Goal: Information Seeking & Learning: Find specific fact

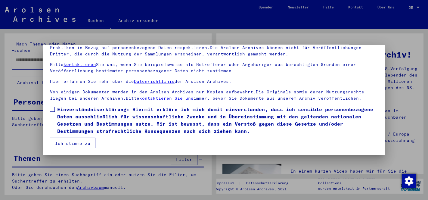
scroll to position [14, 0]
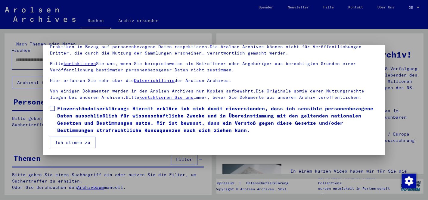
click at [53, 109] on span at bounding box center [52, 108] width 5 height 5
click at [75, 138] on button "Ich stimme zu" at bounding box center [72, 142] width 45 height 11
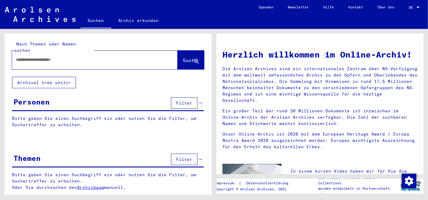
click at [203, 152] on div "Themen Filter" at bounding box center [108, 159] width 192 height 15
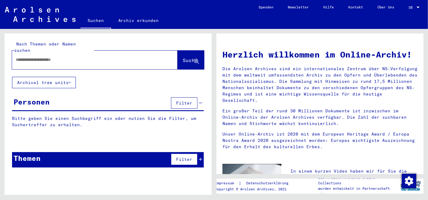
click at [45, 57] on input "text" at bounding box center [88, 60] width 144 height 6
type input "******"
click at [182, 51] on button "Suche" at bounding box center [190, 60] width 26 height 19
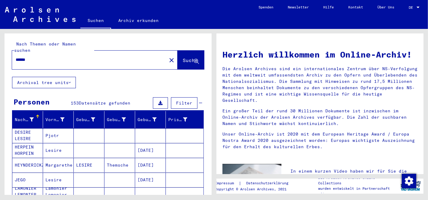
click at [151, 128] on mat-cell at bounding box center [150, 135] width 31 height 14
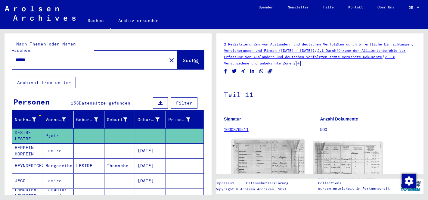
click at [269, 155] on img at bounding box center [268, 184] width 72 height 91
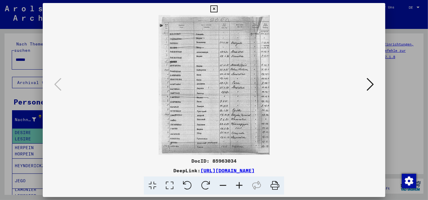
click at [171, 182] on icon at bounding box center [169, 185] width 17 height 18
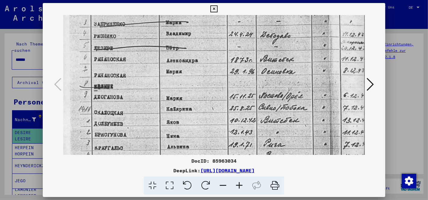
scroll to position [56, 0]
drag, startPoint x: 198, startPoint y: 132, endPoint x: 199, endPoint y: 75, distance: 56.6
click at [199, 75] on img at bounding box center [213, 149] width 301 height 380
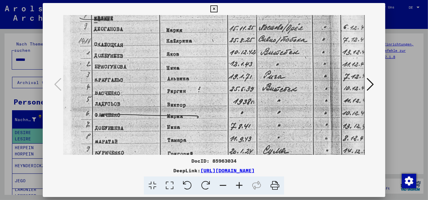
scroll to position [124, 0]
drag, startPoint x: 199, startPoint y: 113, endPoint x: 200, endPoint y: 45, distance: 68.0
click at [200, 45] on img at bounding box center [213, 81] width 301 height 380
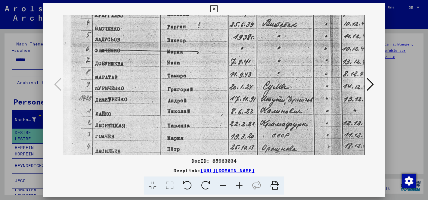
scroll to position [188, 0]
drag, startPoint x: 199, startPoint y: 95, endPoint x: 196, endPoint y: 29, distance: 65.6
click at [196, 29] on img at bounding box center [213, 17] width 301 height 380
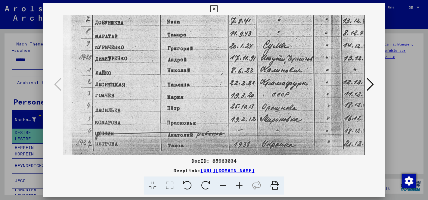
scroll to position [241, 0]
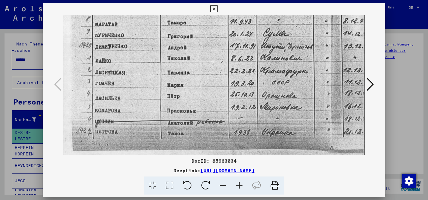
drag, startPoint x: 190, startPoint y: 97, endPoint x: 193, endPoint y: 34, distance: 63.5
click at [372, 86] on icon at bounding box center [369, 84] width 7 height 14
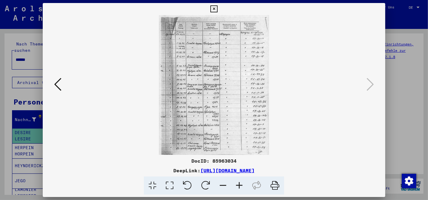
scroll to position [0, 0]
click at [170, 183] on icon at bounding box center [169, 185] width 17 height 18
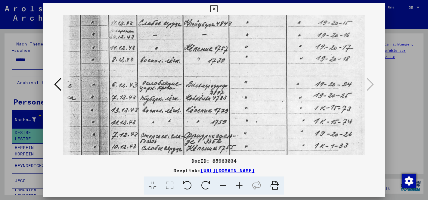
scroll to position [69, 0]
drag, startPoint x: 182, startPoint y: 138, endPoint x: 202, endPoint y: 68, distance: 72.5
click at [202, 68] on img at bounding box center [213, 137] width 301 height 382
click at [55, 84] on icon at bounding box center [57, 84] width 7 height 14
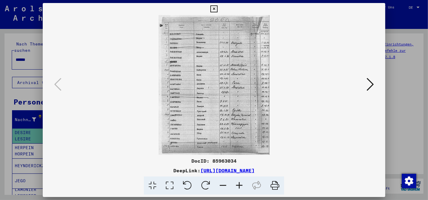
click at [171, 187] on icon at bounding box center [169, 185] width 17 height 18
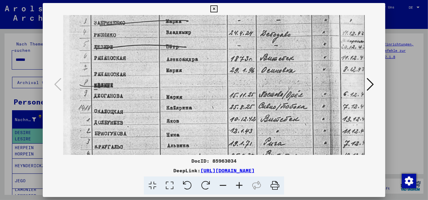
scroll to position [57, 0]
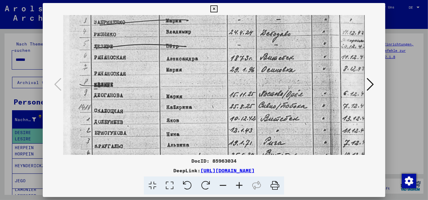
drag, startPoint x: 195, startPoint y: 141, endPoint x: 203, endPoint y: 83, distance: 59.2
click at [203, 83] on img at bounding box center [213, 148] width 301 height 380
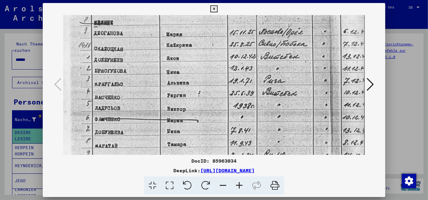
scroll to position [120, 0]
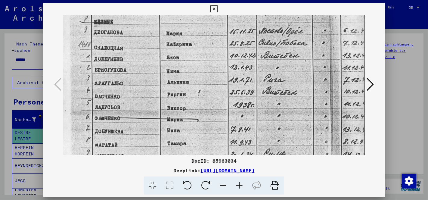
drag, startPoint x: 203, startPoint y: 127, endPoint x: 209, endPoint y: 63, distance: 63.7
click at [209, 63] on img at bounding box center [213, 85] width 301 height 380
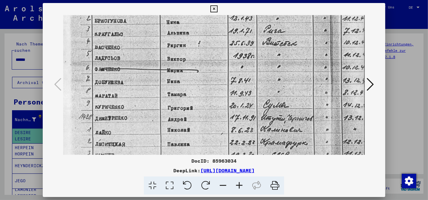
scroll to position [170, 0]
drag, startPoint x: 213, startPoint y: 110, endPoint x: 216, endPoint y: 60, distance: 50.3
click at [216, 60] on img at bounding box center [213, 35] width 301 height 380
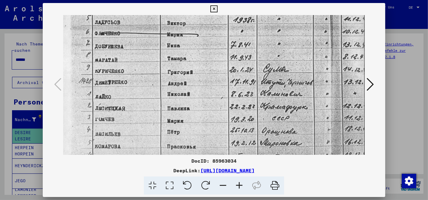
scroll to position [205, 0]
drag, startPoint x: 217, startPoint y: 107, endPoint x: 219, endPoint y: 71, distance: 36.1
click at [219, 71] on img at bounding box center [213, 0] width 301 height 380
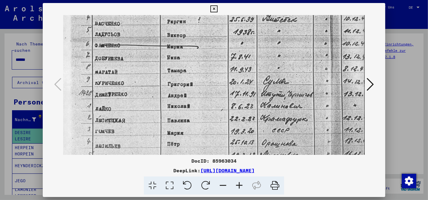
scroll to position [192, 0]
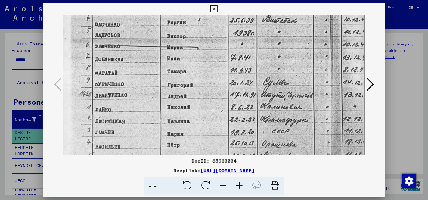
drag, startPoint x: 214, startPoint y: 118, endPoint x: 214, endPoint y: 126, distance: 7.2
click at [214, 126] on img at bounding box center [213, 13] width 301 height 380
click at [218, 8] on button at bounding box center [213, 9] width 11 height 12
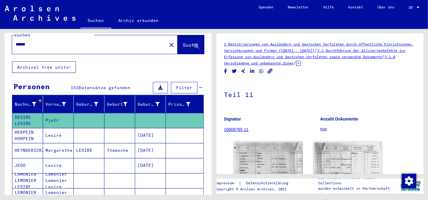
scroll to position [15, 0]
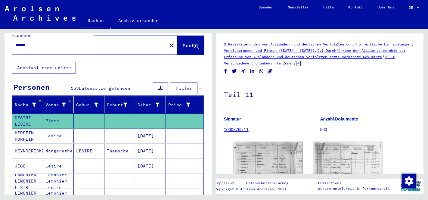
click at [68, 100] on div at bounding box center [70, 102] width 4 height 4
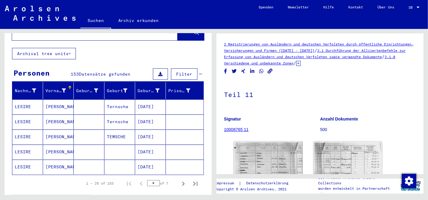
scroll to position [22, 0]
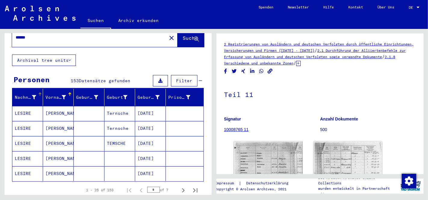
click at [32, 95] on icon at bounding box center [34, 97] width 4 height 4
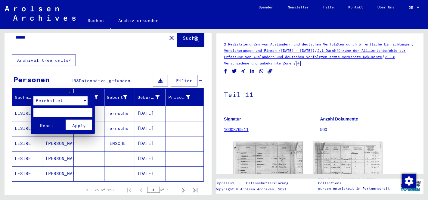
click at [85, 102] on div at bounding box center [84, 100] width 5 height 9
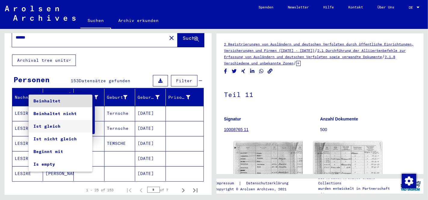
click at [59, 124] on span "Ist gleich" at bounding box center [60, 126] width 54 height 13
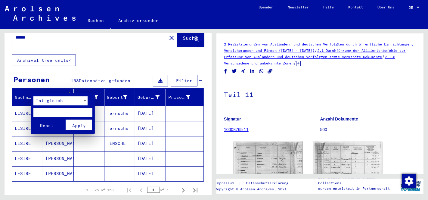
click at [48, 111] on input "text" at bounding box center [62, 112] width 59 height 9
type input "******"
click at [75, 123] on span "Apply" at bounding box center [79, 125] width 14 height 5
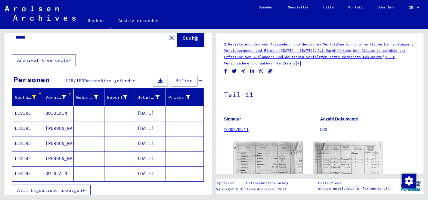
click at [68, 92] on div at bounding box center [70, 94] width 4 height 4
click at [69, 187] on span "Alle Ergebnisse anzeigen" at bounding box center [49, 189] width 65 height 5
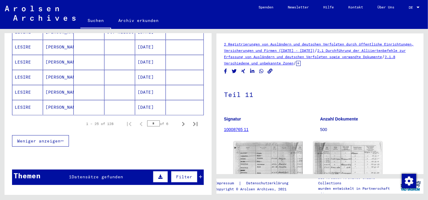
scroll to position [403, 0]
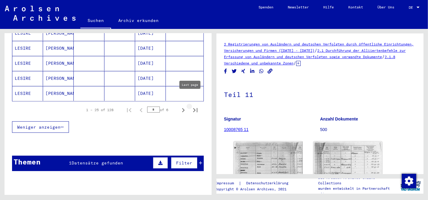
click at [191, 106] on icon "Last page" at bounding box center [195, 110] width 8 height 8
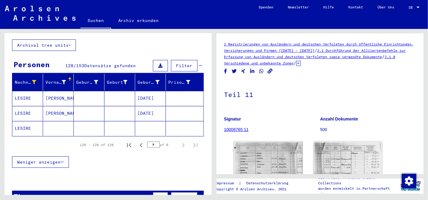
scroll to position [32, 0]
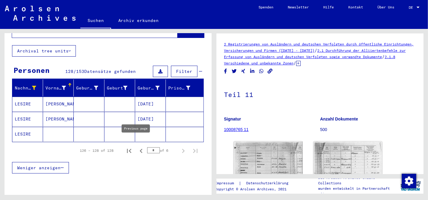
click at [137, 146] on icon "Previous page" at bounding box center [141, 150] width 8 height 8
type input "*"
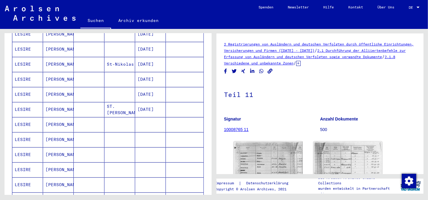
scroll to position [163, 0]
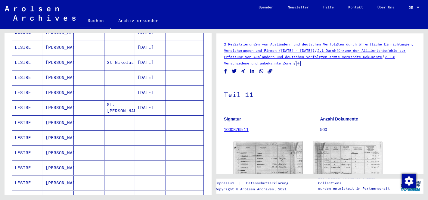
click at [143, 55] on mat-cell "[DATE]" at bounding box center [150, 62] width 31 height 15
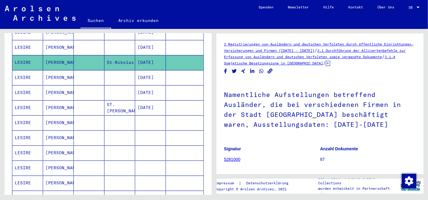
click at [146, 70] on mat-cell "[DATE]" at bounding box center [150, 77] width 31 height 15
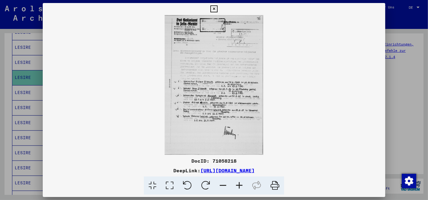
click at [171, 186] on icon at bounding box center [169, 185] width 17 height 18
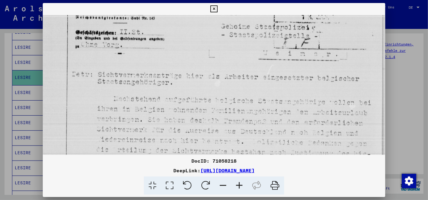
scroll to position [72, 0]
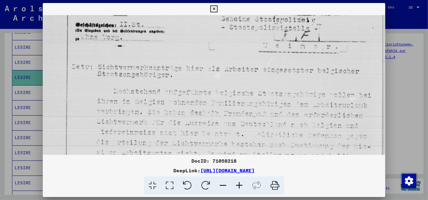
drag, startPoint x: 222, startPoint y: 129, endPoint x: 228, endPoint y: 57, distance: 73.0
click at [228, 57] on img at bounding box center [214, 185] width 342 height 484
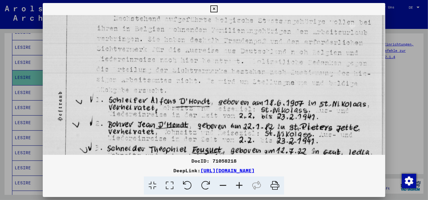
scroll to position [145, 0]
drag, startPoint x: 227, startPoint y: 111, endPoint x: 236, endPoint y: 38, distance: 73.7
click at [236, 38] on img at bounding box center [214, 112] width 342 height 484
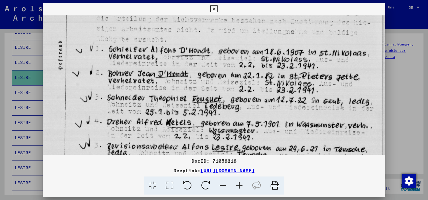
scroll to position [200, 0]
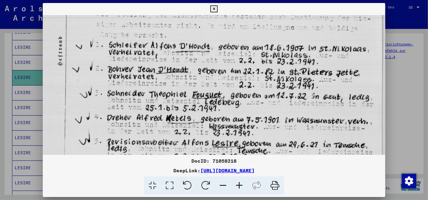
drag, startPoint x: 235, startPoint y: 64, endPoint x: 237, endPoint y: 7, distance: 56.6
click at [237, 7] on div "DocID: 71058218 DeepLink: [URL][DOMAIN_NAME]" at bounding box center [214, 99] width 342 height 192
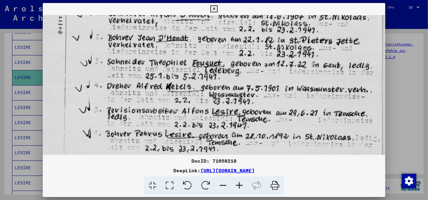
scroll to position [232, 0]
drag, startPoint x: 241, startPoint y: 55, endPoint x: 242, endPoint y: 22, distance: 33.1
click at [242, 22] on img at bounding box center [214, 25] width 342 height 484
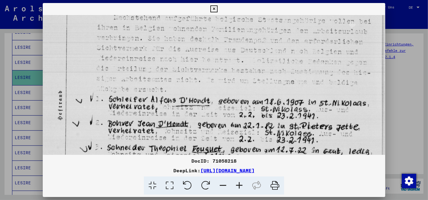
scroll to position [145, 0]
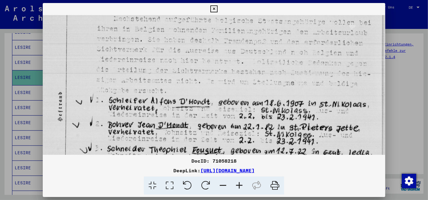
drag, startPoint x: 220, startPoint y: 44, endPoint x: 207, endPoint y: 132, distance: 89.0
click at [207, 132] on img at bounding box center [214, 112] width 342 height 484
click at [277, 187] on icon at bounding box center [275, 185] width 18 height 18
click at [214, 9] on icon at bounding box center [213, 8] width 7 height 7
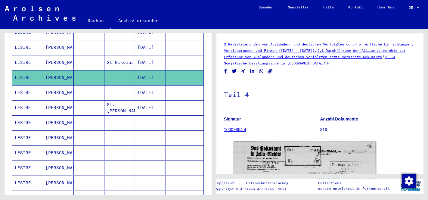
click at [158, 85] on mat-cell "[DATE]" at bounding box center [150, 92] width 31 height 15
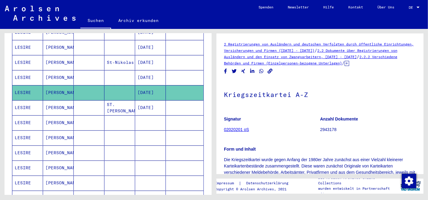
click at [152, 100] on mat-cell "[DATE]" at bounding box center [150, 107] width 31 height 15
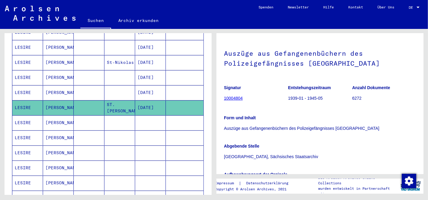
scroll to position [22, 0]
click at [146, 115] on mat-cell at bounding box center [150, 122] width 31 height 15
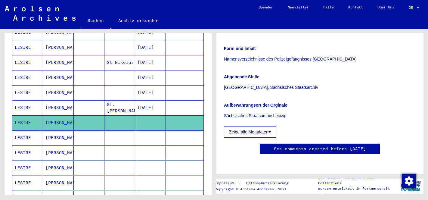
scroll to position [132, 0]
click at [146, 130] on mat-cell at bounding box center [150, 137] width 31 height 15
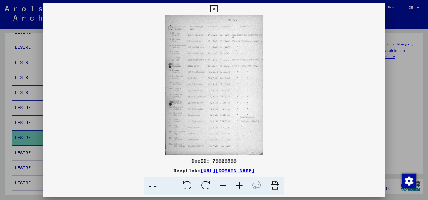
click at [171, 186] on icon at bounding box center [169, 185] width 17 height 18
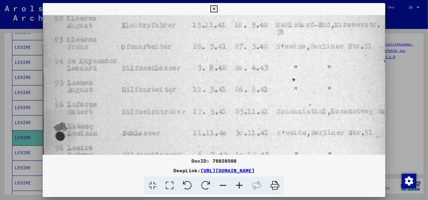
scroll to position [60, 0]
drag, startPoint x: 189, startPoint y: 140, endPoint x: 202, endPoint y: 79, distance: 61.9
click at [202, 79] on img at bounding box center [214, 198] width 342 height 487
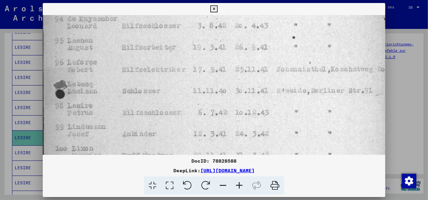
scroll to position [123, 0]
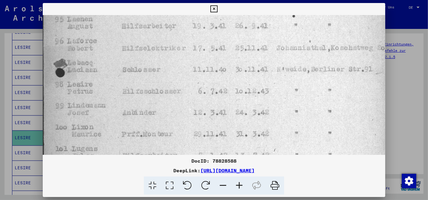
drag, startPoint x: 202, startPoint y: 104, endPoint x: 213, endPoint y: 42, distance: 63.8
click at [213, 42] on img at bounding box center [214, 135] width 342 height 487
click at [212, 9] on icon at bounding box center [213, 8] width 7 height 7
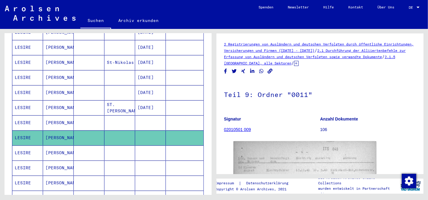
click at [144, 145] on mat-cell at bounding box center [150, 152] width 31 height 15
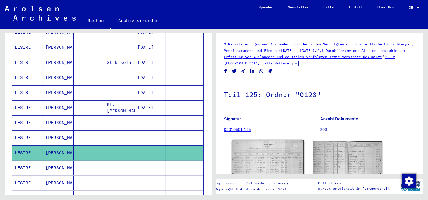
click at [253, 164] on img at bounding box center [268, 166] width 72 height 53
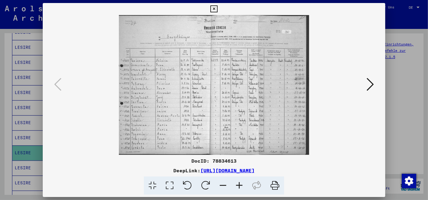
click at [168, 188] on icon at bounding box center [169, 185] width 17 height 18
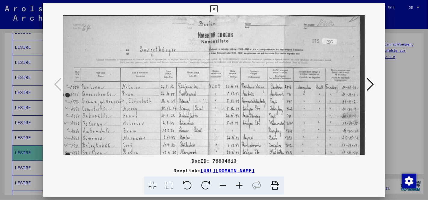
click at [238, 186] on icon at bounding box center [239, 185] width 16 height 18
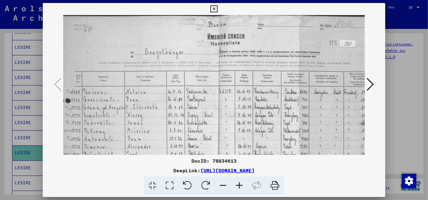
click at [238, 186] on icon at bounding box center [239, 185] width 16 height 18
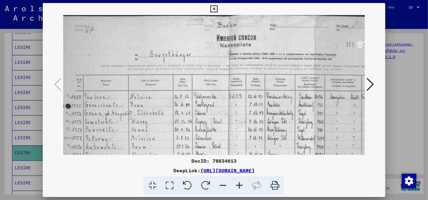
click at [238, 186] on icon at bounding box center [239, 185] width 16 height 18
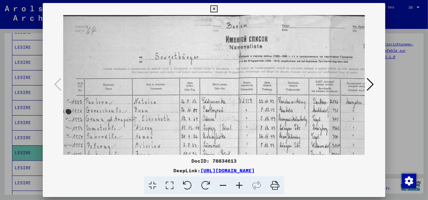
click at [238, 186] on icon at bounding box center [239, 185] width 16 height 18
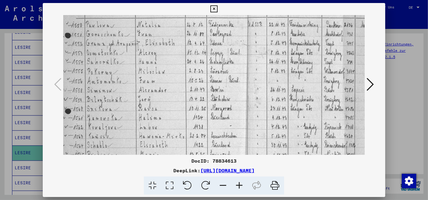
drag, startPoint x: 220, startPoint y: 118, endPoint x: 218, endPoint y: 35, distance: 82.1
click at [218, 35] on img at bounding box center [253, 74] width 383 height 281
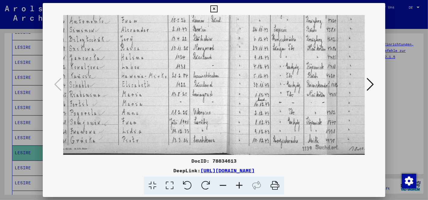
scroll to position [142, 9]
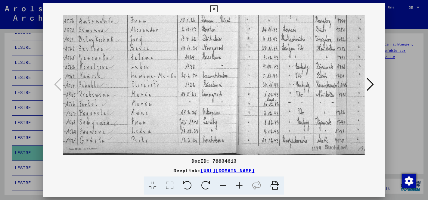
drag, startPoint x: 223, startPoint y: 93, endPoint x: 214, endPoint y: -4, distance: 97.5
click at [214, 0] on html "Suchen Archiv erkunden Spenden Newsletter Hilfe Kontakt Über Uns Suchen Archiv …" at bounding box center [214, 100] width 428 height 200
click at [372, 83] on icon at bounding box center [369, 84] width 7 height 14
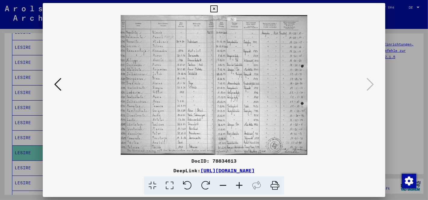
scroll to position [0, 0]
click at [169, 188] on icon at bounding box center [169, 185] width 17 height 18
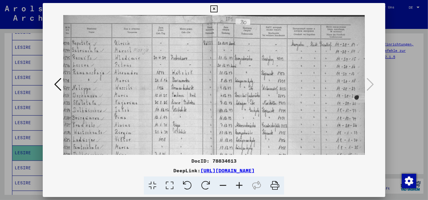
click at [238, 184] on icon at bounding box center [239, 185] width 16 height 18
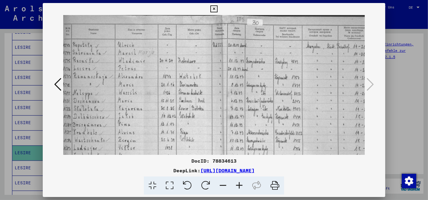
click at [238, 184] on icon at bounding box center [239, 185] width 16 height 18
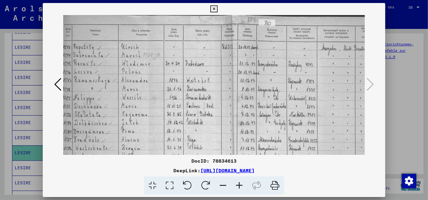
click at [238, 184] on icon at bounding box center [239, 185] width 16 height 18
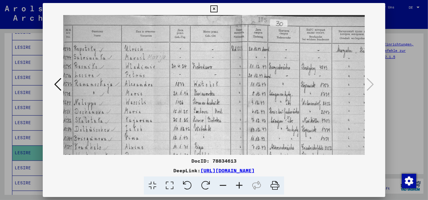
click at [238, 184] on icon at bounding box center [239, 185] width 16 height 18
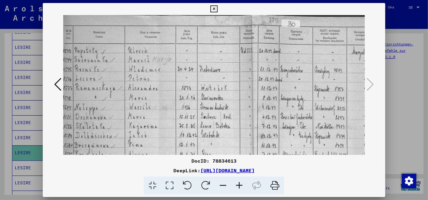
click at [238, 184] on icon at bounding box center [239, 185] width 16 height 18
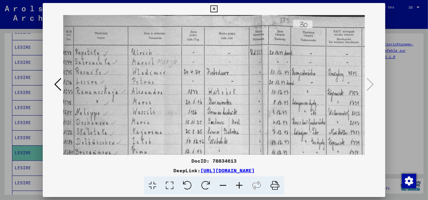
click at [239, 185] on icon at bounding box center [239, 185] width 16 height 18
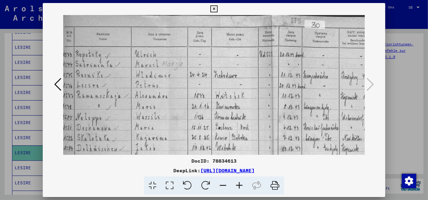
click at [239, 185] on icon at bounding box center [239, 185] width 16 height 18
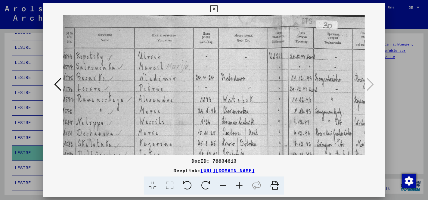
click at [239, 185] on icon at bounding box center [239, 185] width 16 height 18
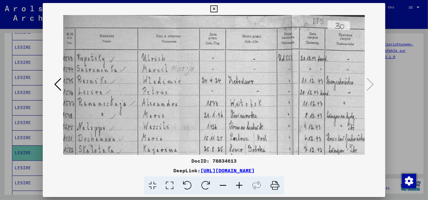
click at [239, 185] on icon at bounding box center [239, 185] width 16 height 18
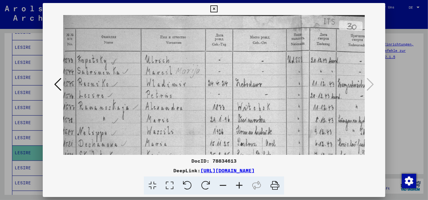
click at [239, 185] on icon at bounding box center [239, 185] width 16 height 18
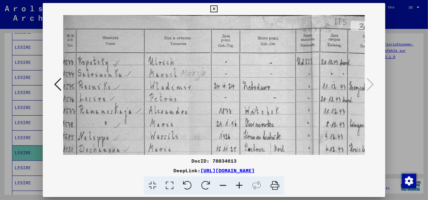
click at [239, 185] on icon at bounding box center [239, 185] width 16 height 18
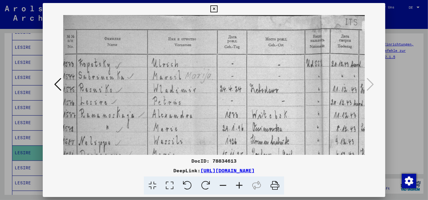
click at [239, 185] on icon at bounding box center [239, 185] width 16 height 18
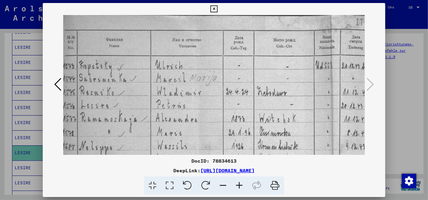
click at [239, 185] on icon at bounding box center [239, 185] width 16 height 18
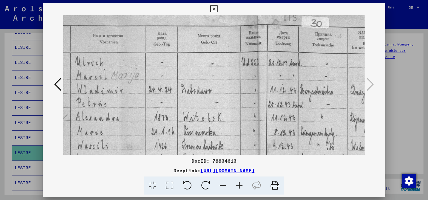
scroll to position [5, 84]
drag, startPoint x: 266, startPoint y: 128, endPoint x: 180, endPoint y: 126, distance: 86.1
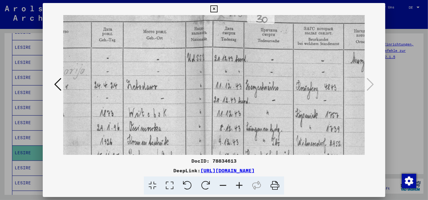
scroll to position [9, 140]
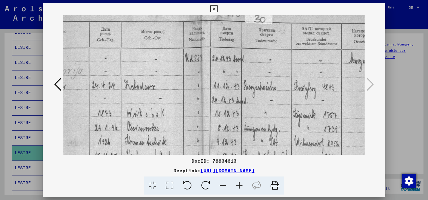
drag, startPoint x: 241, startPoint y: 120, endPoint x: 184, endPoint y: 115, distance: 57.0
click at [214, 9] on icon at bounding box center [213, 8] width 7 height 7
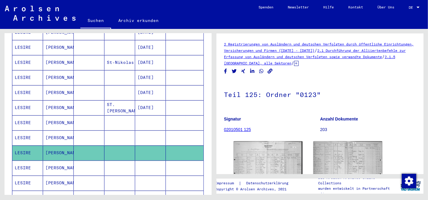
click at [142, 160] on mat-cell at bounding box center [150, 167] width 31 height 15
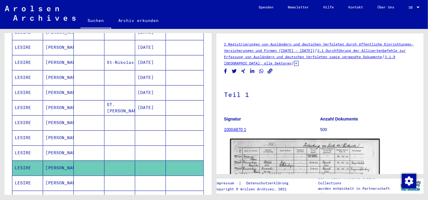
click at [274, 161] on img at bounding box center [305, 191] width 150 height 107
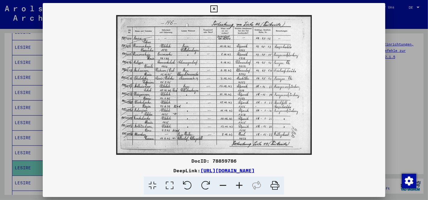
click at [168, 185] on icon at bounding box center [169, 185] width 17 height 18
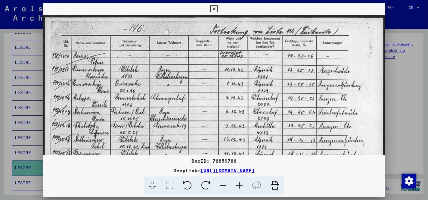
drag, startPoint x: 190, startPoint y: 143, endPoint x: 189, endPoint y: 148, distance: 5.0
click at [189, 148] on img at bounding box center [214, 137] width 342 height 244
click at [214, 11] on icon at bounding box center [213, 8] width 7 height 7
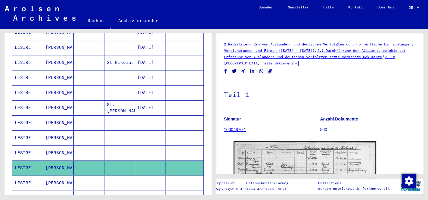
click at [99, 175] on mat-cell at bounding box center [89, 182] width 31 height 15
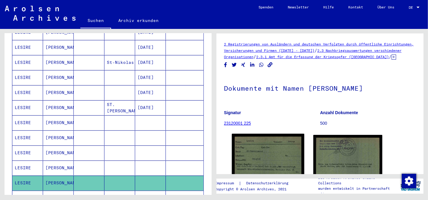
click at [257, 159] on img at bounding box center [268, 156] width 72 height 45
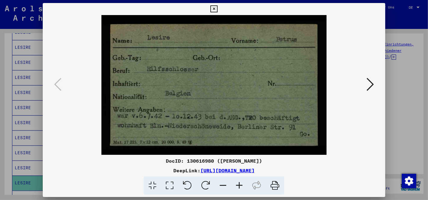
click at [369, 86] on icon at bounding box center [369, 84] width 7 height 14
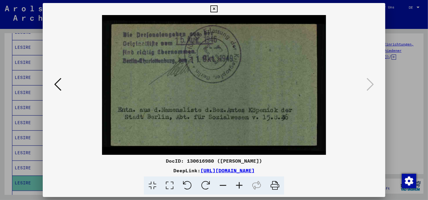
click at [56, 86] on icon at bounding box center [57, 84] width 7 height 14
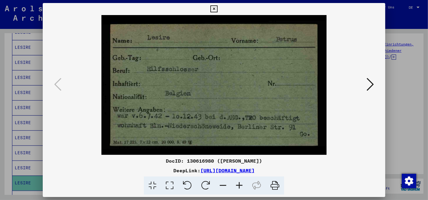
click at [214, 10] on icon at bounding box center [213, 8] width 7 height 7
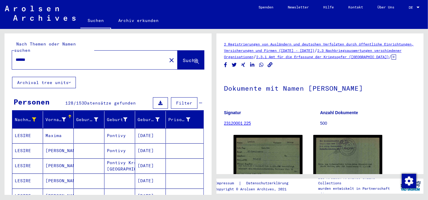
click at [48, 57] on input "******" at bounding box center [89, 60] width 147 height 6
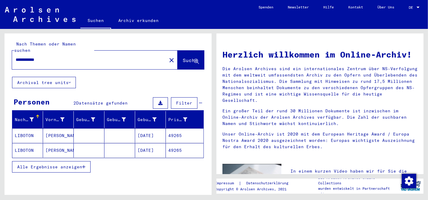
click at [176, 128] on mat-cell "49265" at bounding box center [185, 135] width 38 height 14
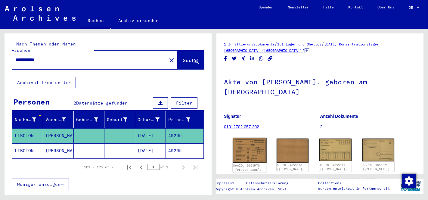
click at [248, 140] on img at bounding box center [249, 149] width 34 height 25
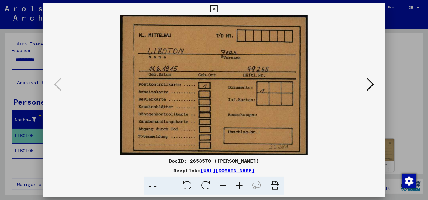
click at [368, 86] on icon at bounding box center [369, 84] width 7 height 14
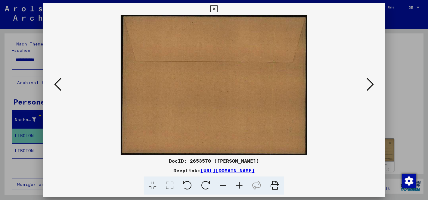
click at [368, 86] on icon at bounding box center [369, 84] width 7 height 14
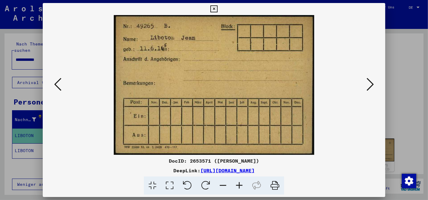
click at [368, 86] on icon at bounding box center [369, 84] width 7 height 14
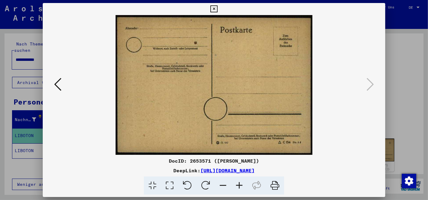
click at [212, 8] on icon at bounding box center [213, 8] width 7 height 7
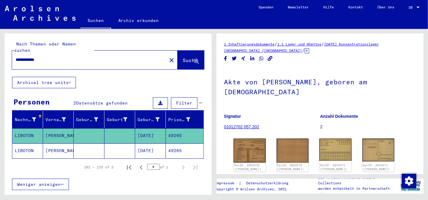
click at [175, 143] on mat-cell "49265" at bounding box center [185, 150] width 38 height 15
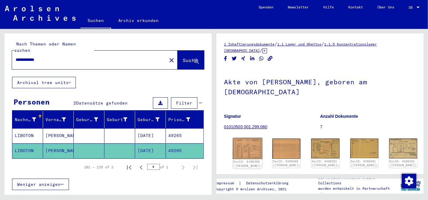
click at [238, 138] on img at bounding box center [247, 148] width 29 height 21
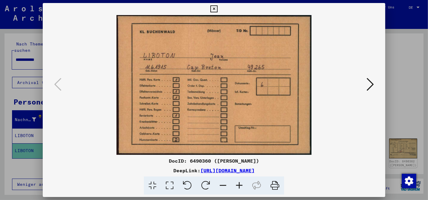
click at [369, 85] on icon at bounding box center [369, 84] width 7 height 14
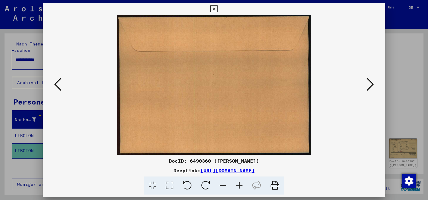
click at [369, 85] on icon at bounding box center [369, 84] width 7 height 14
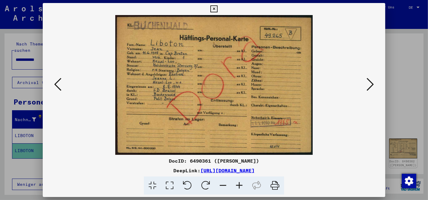
click at [369, 85] on icon at bounding box center [369, 84] width 7 height 14
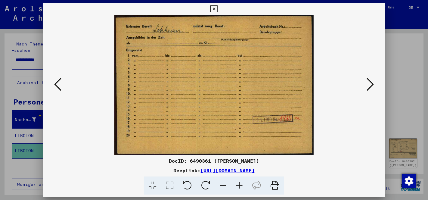
click at [369, 85] on icon at bounding box center [369, 84] width 7 height 14
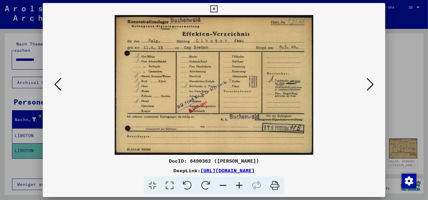
click at [369, 85] on icon at bounding box center [369, 84] width 7 height 14
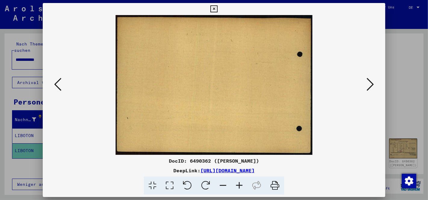
click at [369, 85] on icon at bounding box center [369, 84] width 7 height 14
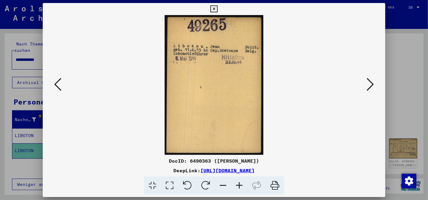
click at [369, 85] on icon at bounding box center [369, 84] width 7 height 14
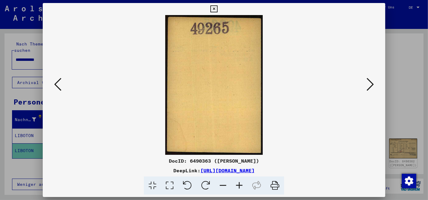
click at [369, 85] on icon at bounding box center [369, 84] width 7 height 14
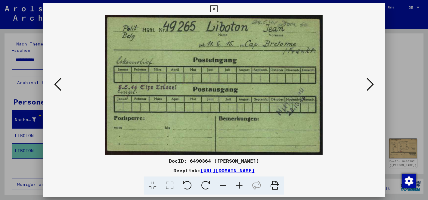
click at [369, 85] on icon at bounding box center [369, 84] width 7 height 14
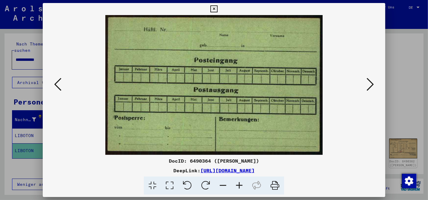
click at [369, 85] on icon at bounding box center [369, 84] width 7 height 14
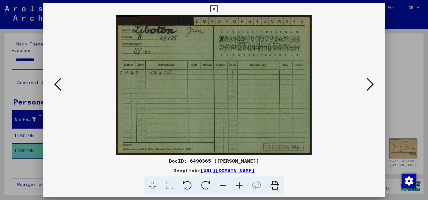
click at [369, 85] on icon at bounding box center [369, 84] width 7 height 14
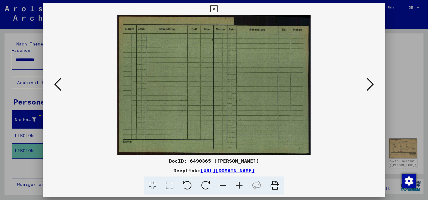
click at [369, 85] on icon at bounding box center [369, 84] width 7 height 14
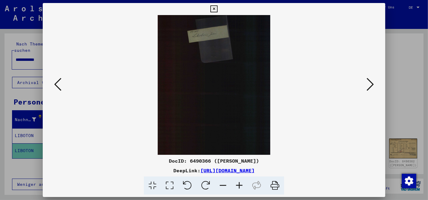
click at [369, 85] on icon at bounding box center [369, 84] width 7 height 14
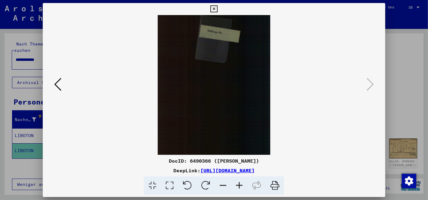
click at [214, 10] on icon at bounding box center [213, 8] width 7 height 7
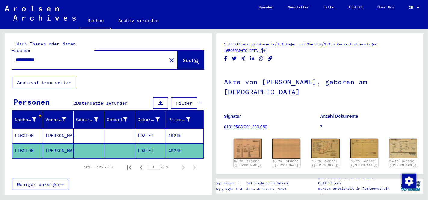
click at [67, 46] on mat-label "Nach Themen oder Namen suchen" at bounding box center [45, 47] width 62 height 12
click at [52, 60] on div "**********" at bounding box center [87, 60] width 151 height 14
click at [52, 57] on input "**********" at bounding box center [89, 60] width 147 height 6
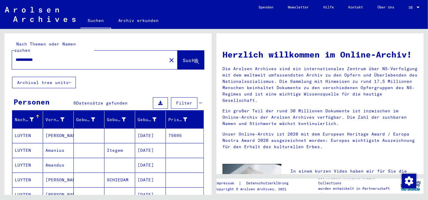
click at [152, 128] on mat-cell "[DATE]" at bounding box center [150, 135] width 31 height 14
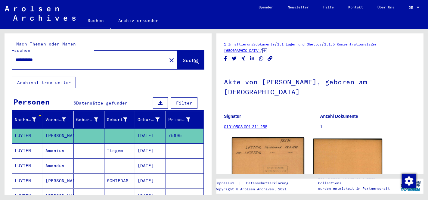
click at [254, 161] on img at bounding box center [268, 164] width 72 height 54
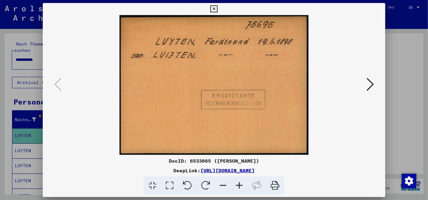
click at [368, 87] on icon at bounding box center [369, 84] width 7 height 14
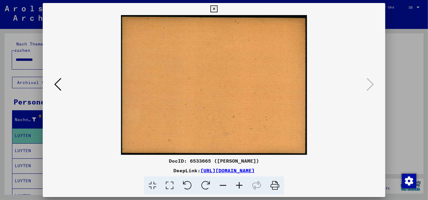
click at [211, 13] on button at bounding box center [213, 9] width 11 height 12
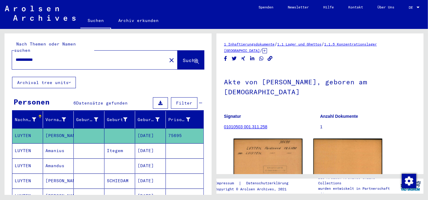
click at [51, 57] on input "**********" at bounding box center [89, 60] width 147 height 6
type input "*"
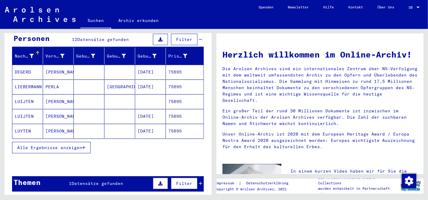
scroll to position [67, 0]
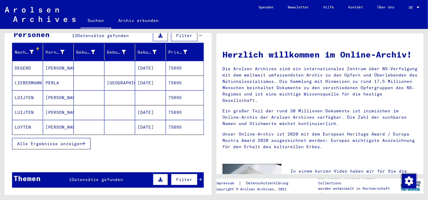
click at [146, 90] on mat-cell at bounding box center [150, 97] width 31 height 14
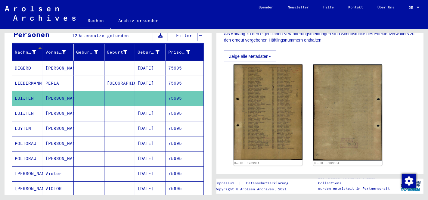
scroll to position [140, 0]
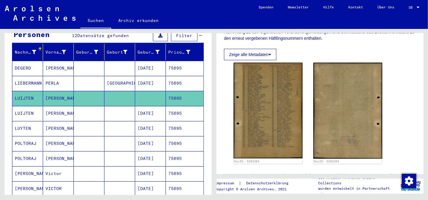
click at [179, 106] on mat-cell "75695" at bounding box center [185, 113] width 38 height 15
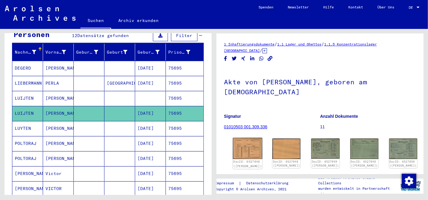
click at [248, 146] on img at bounding box center [247, 148] width 29 height 21
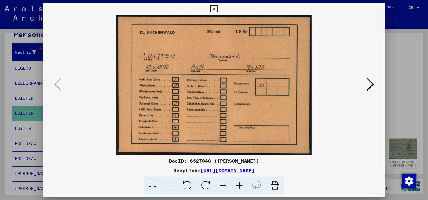
click at [371, 84] on icon at bounding box center [369, 84] width 7 height 14
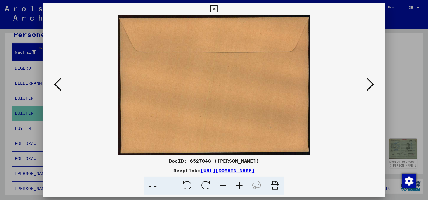
click at [371, 84] on icon at bounding box center [369, 84] width 7 height 14
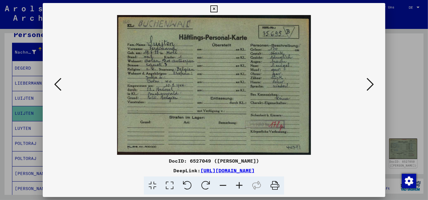
click at [371, 84] on icon at bounding box center [369, 84] width 7 height 14
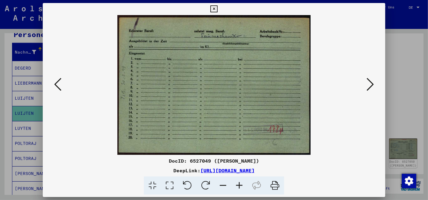
click at [371, 84] on icon at bounding box center [369, 84] width 7 height 14
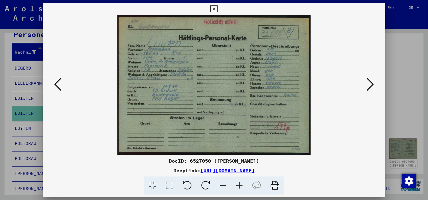
click at [371, 84] on icon at bounding box center [369, 84] width 7 height 14
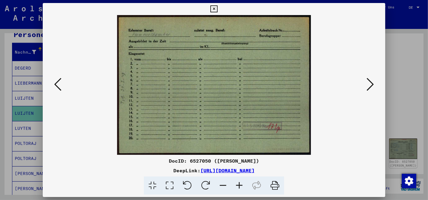
click at [371, 84] on icon at bounding box center [369, 84] width 7 height 14
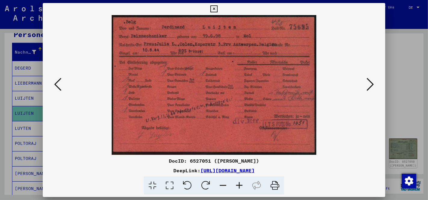
click at [371, 84] on icon at bounding box center [369, 84] width 7 height 14
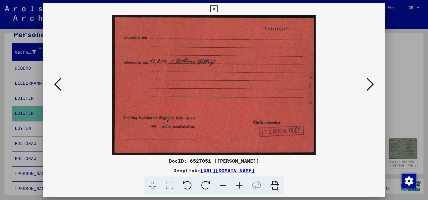
click at [371, 84] on icon at bounding box center [369, 84] width 7 height 14
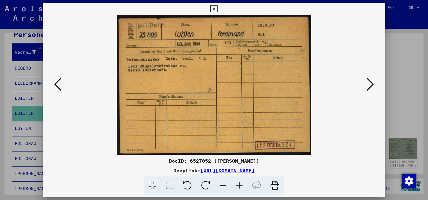
click at [371, 84] on icon at bounding box center [369, 84] width 7 height 14
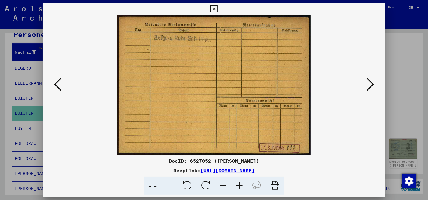
click at [371, 84] on icon at bounding box center [369, 84] width 7 height 14
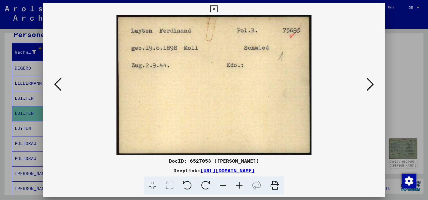
click at [371, 84] on icon at bounding box center [369, 84] width 7 height 14
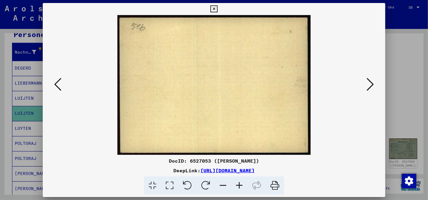
click at [371, 84] on icon at bounding box center [369, 84] width 7 height 14
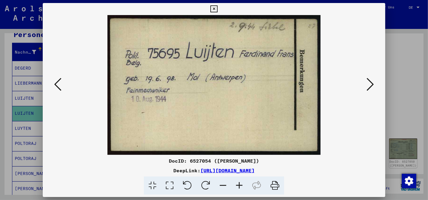
click at [371, 84] on icon at bounding box center [369, 84] width 7 height 14
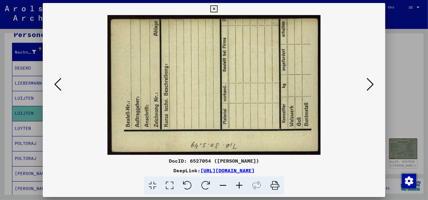
click at [371, 84] on icon at bounding box center [369, 84] width 7 height 14
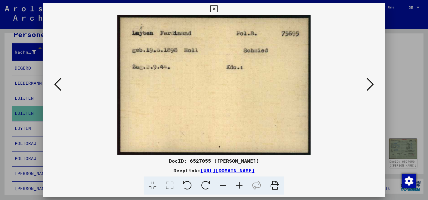
click at [371, 84] on icon at bounding box center [369, 84] width 7 height 14
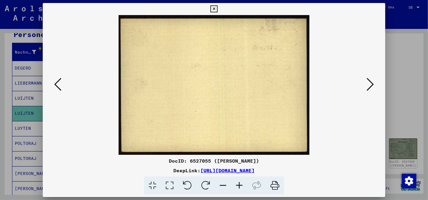
click at [371, 84] on icon at bounding box center [369, 84] width 7 height 14
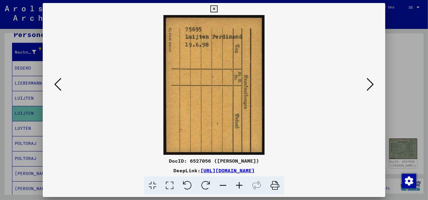
click at [371, 84] on icon at bounding box center [369, 84] width 7 height 14
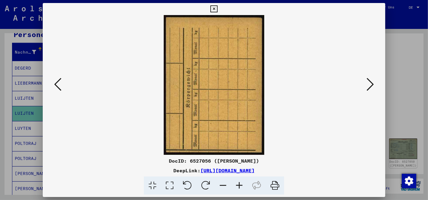
click at [371, 84] on icon at bounding box center [369, 84] width 7 height 14
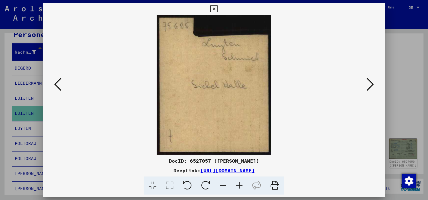
click at [371, 84] on icon at bounding box center [369, 84] width 7 height 14
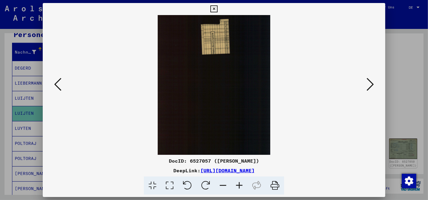
click at [371, 84] on icon at bounding box center [369, 84] width 7 height 14
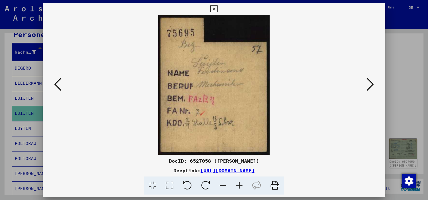
click at [371, 84] on icon at bounding box center [369, 84] width 7 height 14
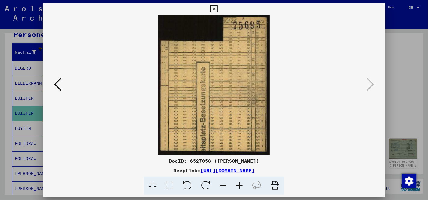
click at [214, 10] on icon at bounding box center [213, 8] width 7 height 7
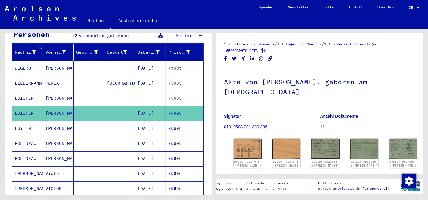
click at [153, 121] on mat-cell "[DATE]" at bounding box center [150, 128] width 31 height 15
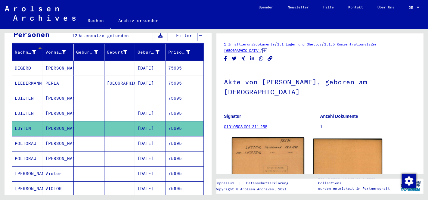
click at [259, 151] on img at bounding box center [268, 164] width 72 height 54
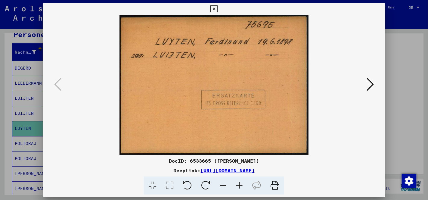
click at [214, 11] on icon at bounding box center [213, 8] width 7 height 7
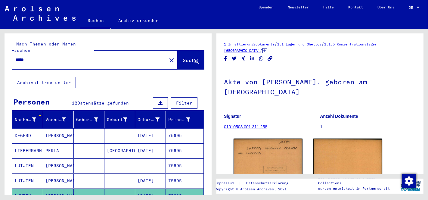
click at [38, 57] on input "*****" at bounding box center [89, 60] width 147 height 6
type input "*"
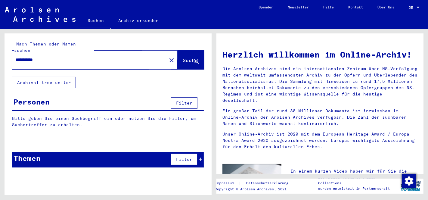
click at [183, 57] on span "Suche" at bounding box center [190, 60] width 15 height 6
click at [51, 57] on input "**********" at bounding box center [88, 60] width 144 height 6
type input "******"
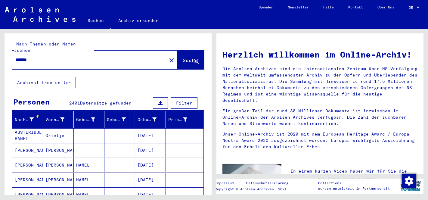
click at [31, 117] on icon at bounding box center [31, 119] width 4 height 4
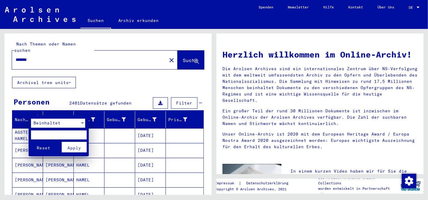
click at [81, 123] on div at bounding box center [82, 123] width 3 height 2
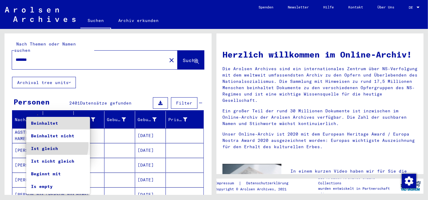
click at [54, 145] on span "Ist gleich" at bounding box center [58, 148] width 54 height 13
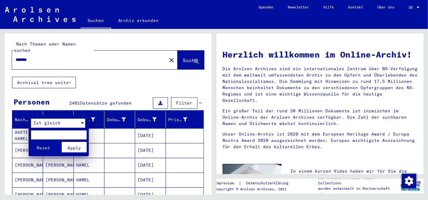
click at [44, 131] on input "text" at bounding box center [59, 134] width 56 height 9
type input "******"
click at [78, 147] on span "Apply" at bounding box center [74, 147] width 14 height 5
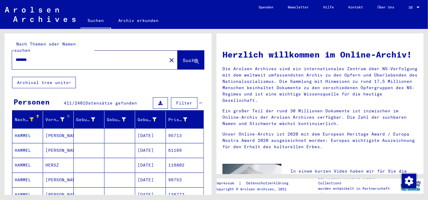
click at [68, 115] on div at bounding box center [68, 116] width 1 height 3
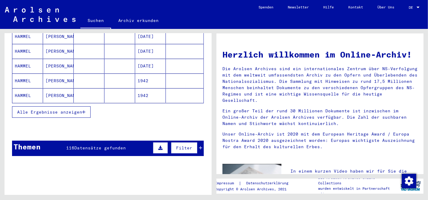
scroll to position [100, 0]
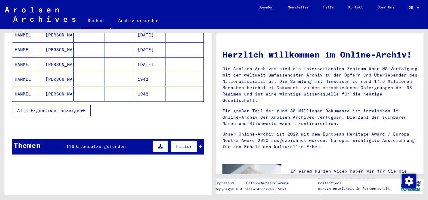
click at [68, 108] on span "Alle Ergebnisse anzeigen" at bounding box center [49, 110] width 65 height 5
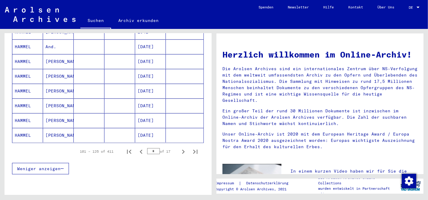
scroll to position [384, 0]
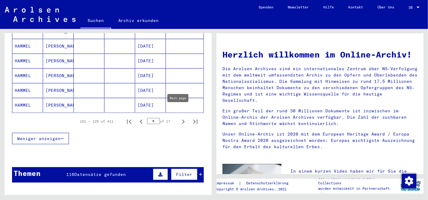
click at [182, 119] on icon "Next page" at bounding box center [183, 121] width 3 height 4
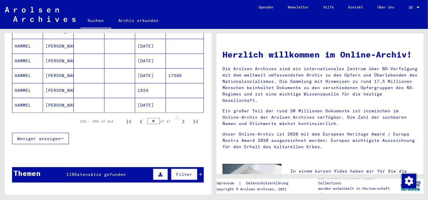
click at [182, 119] on icon "Next page" at bounding box center [183, 121] width 3 height 4
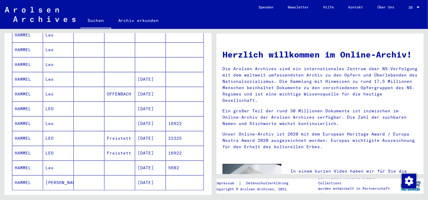
scroll to position [311, 0]
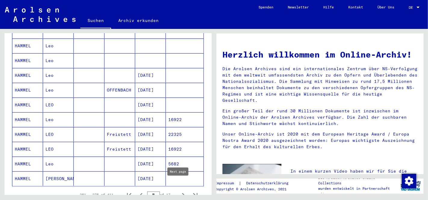
click at [182, 193] on icon "Next page" at bounding box center [183, 195] width 3 height 4
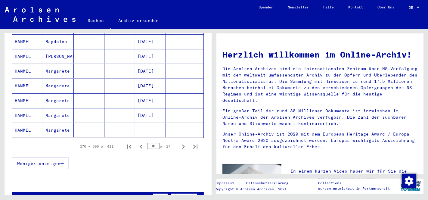
scroll to position [363, 0]
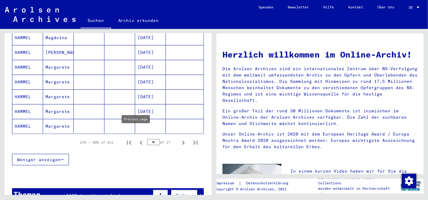
click at [140, 140] on icon "Previous page" at bounding box center [141, 142] width 3 height 4
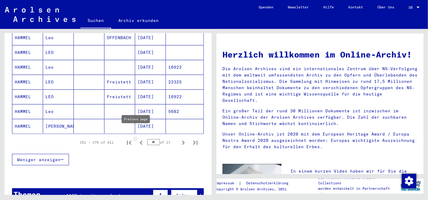
type input "**"
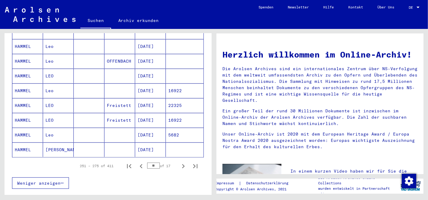
scroll to position [332, 0]
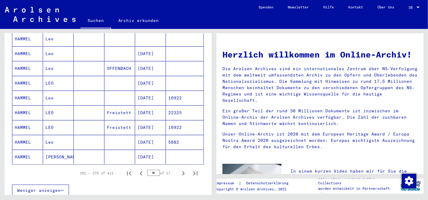
click at [148, 149] on mat-cell "[DATE]" at bounding box center [150, 156] width 31 height 14
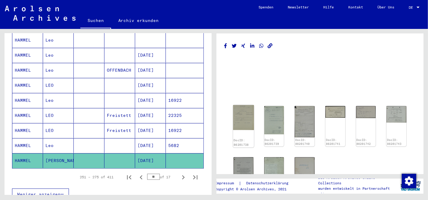
click at [245, 115] on img at bounding box center [243, 117] width 21 height 25
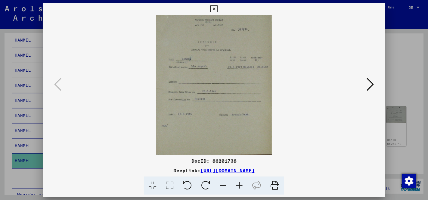
click at [170, 186] on icon at bounding box center [169, 185] width 17 height 18
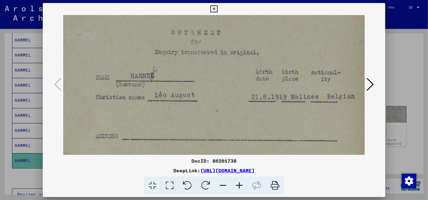
scroll to position [54, 0]
drag, startPoint x: 217, startPoint y: 118, endPoint x: 215, endPoint y: 64, distance: 53.6
click at [215, 64] on img at bounding box center [213, 143] width 301 height 363
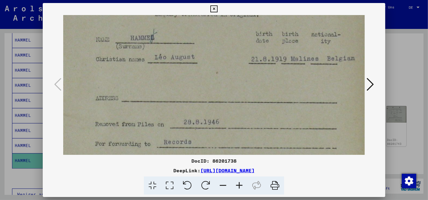
scroll to position [92, 0]
drag, startPoint x: 222, startPoint y: 110, endPoint x: 220, endPoint y: 71, distance: 39.1
click at [220, 71] on img at bounding box center [213, 104] width 301 height 363
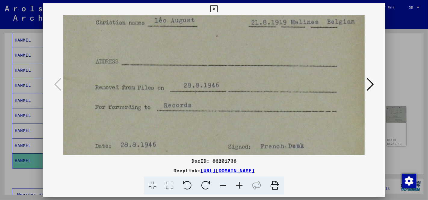
scroll to position [128, 0]
drag, startPoint x: 225, startPoint y: 100, endPoint x: 220, endPoint y: 64, distance: 37.0
click at [220, 64] on img at bounding box center [213, 68] width 301 height 363
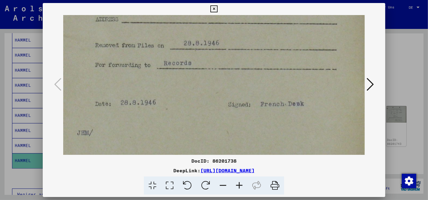
scroll to position [170, 0]
drag, startPoint x: 223, startPoint y: 104, endPoint x: 221, endPoint y: 62, distance: 42.2
click at [221, 62] on img at bounding box center [213, 26] width 301 height 363
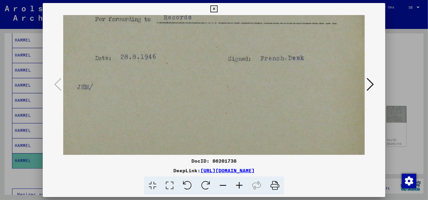
scroll to position [224, 0]
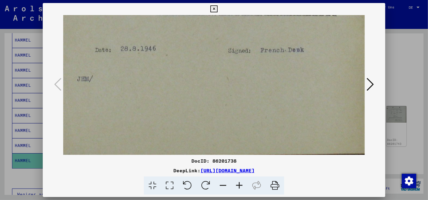
drag, startPoint x: 221, startPoint y: 99, endPoint x: 217, endPoint y: 42, distance: 57.3
click at [369, 85] on icon at bounding box center [369, 84] width 7 height 14
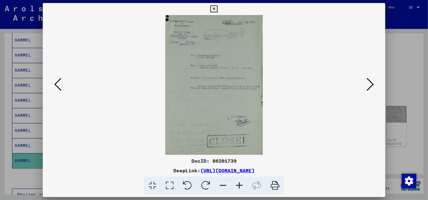
click at [170, 185] on icon at bounding box center [169, 185] width 17 height 18
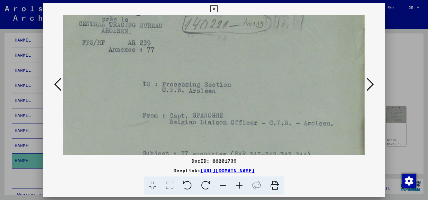
scroll to position [57, 0]
drag, startPoint x: 222, startPoint y: 129, endPoint x: 221, endPoint y: 72, distance: 57.1
click at [221, 72] on img at bounding box center [213, 173] width 301 height 431
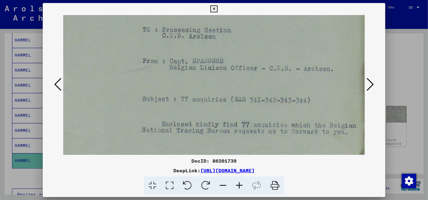
scroll to position [110, 0]
drag, startPoint x: 232, startPoint y: 91, endPoint x: 231, endPoint y: 38, distance: 52.6
click at [231, 38] on img at bounding box center [213, 120] width 301 height 431
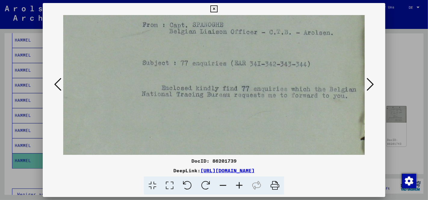
scroll to position [146, 0]
drag, startPoint x: 235, startPoint y: 76, endPoint x: 233, endPoint y: 39, distance: 37.0
click at [233, 39] on img at bounding box center [213, 84] width 301 height 431
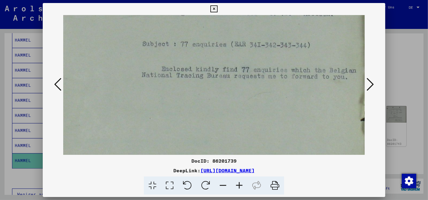
scroll to position [165, 0]
drag, startPoint x: 234, startPoint y: 68, endPoint x: 233, endPoint y: 49, distance: 19.0
click at [233, 49] on img at bounding box center [213, 65] width 301 height 431
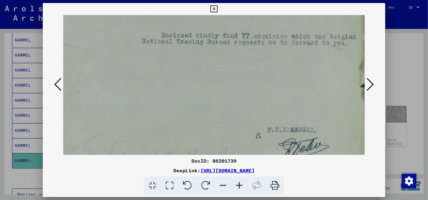
scroll to position [199, 0]
drag, startPoint x: 231, startPoint y: 97, endPoint x: 231, endPoint y: 61, distance: 35.5
click at [231, 61] on img at bounding box center [213, 31] width 301 height 431
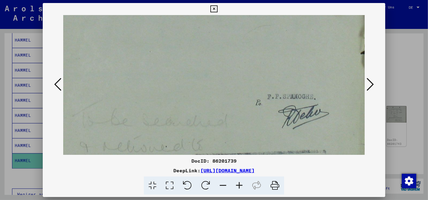
scroll to position [238, 0]
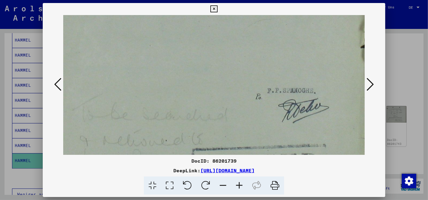
drag, startPoint x: 233, startPoint y: 88, endPoint x: 236, endPoint y: 48, distance: 39.5
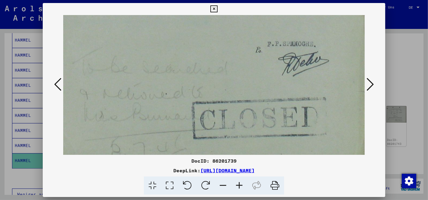
scroll to position [291, 0]
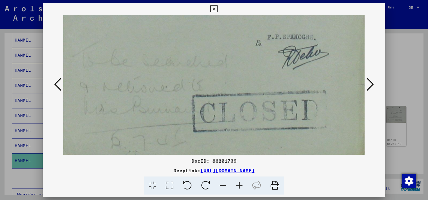
drag, startPoint x: 240, startPoint y: 74, endPoint x: 243, endPoint y: 19, distance: 54.5
click at [369, 86] on icon at bounding box center [369, 84] width 7 height 14
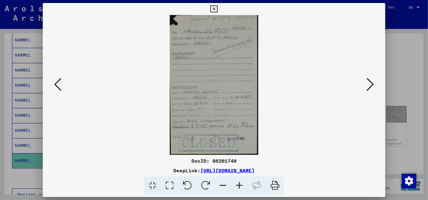
click at [170, 186] on icon at bounding box center [169, 185] width 17 height 18
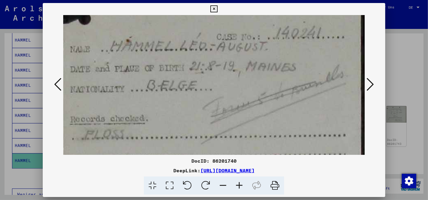
scroll to position [30, 0]
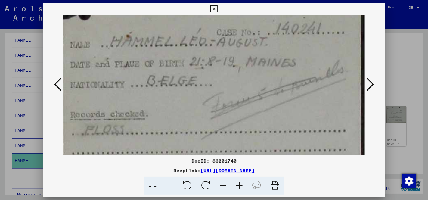
drag, startPoint x: 214, startPoint y: 133, endPoint x: 216, endPoint y: 103, distance: 30.4
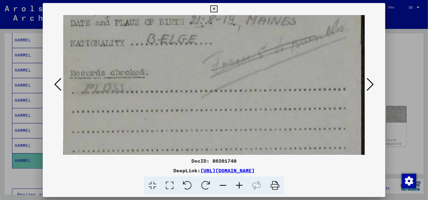
scroll to position [76, 0]
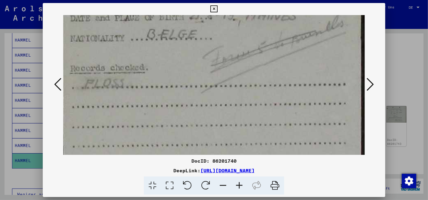
drag, startPoint x: 209, startPoint y: 118, endPoint x: 208, endPoint y: 72, distance: 46.6
click at [208, 72] on img at bounding box center [213, 177] width 301 height 476
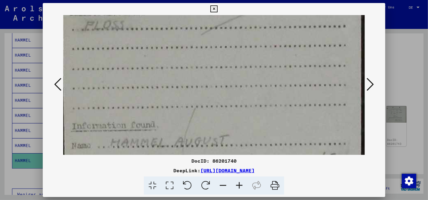
drag, startPoint x: 208, startPoint y: 100, endPoint x: 208, endPoint y: 41, distance: 58.6
click at [208, 41] on img at bounding box center [213, 119] width 301 height 476
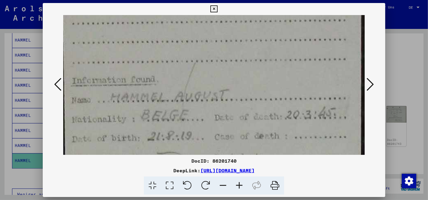
scroll to position [187, 0]
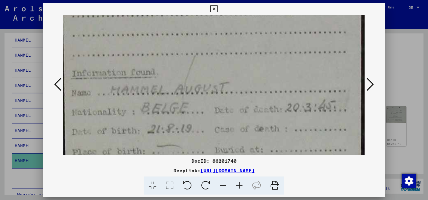
drag, startPoint x: 213, startPoint y: 95, endPoint x: 211, endPoint y: 42, distance: 52.7
click at [211, 42] on img at bounding box center [213, 66] width 301 height 476
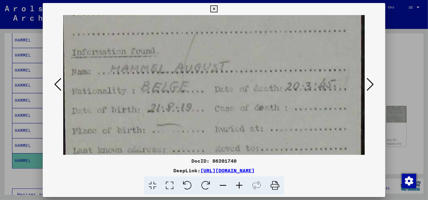
scroll to position [222, 0]
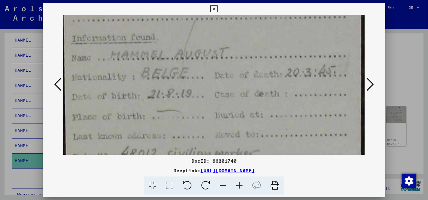
drag, startPoint x: 214, startPoint y: 72, endPoint x: 210, endPoint y: 37, distance: 35.1
click at [210, 37] on img at bounding box center [213, 31] width 301 height 476
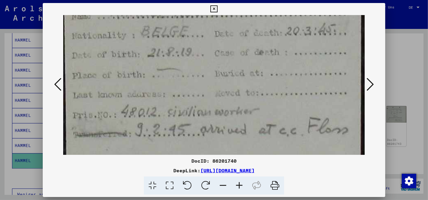
scroll to position [265, 0]
drag, startPoint x: 232, startPoint y: 135, endPoint x: 235, endPoint y: 92, distance: 42.8
click at [371, 83] on icon at bounding box center [369, 84] width 7 height 14
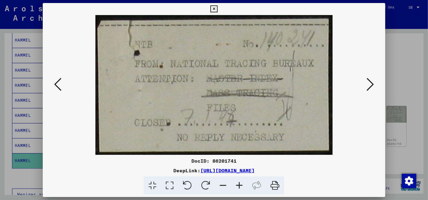
drag, startPoint x: 264, startPoint y: 128, endPoint x: 264, endPoint y: 81, distance: 46.9
click at [264, 81] on img at bounding box center [213, 85] width 301 height 140
click at [369, 86] on icon at bounding box center [369, 84] width 7 height 14
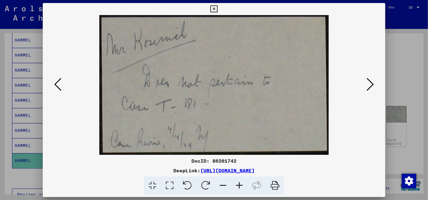
drag, startPoint x: 259, startPoint y: 129, endPoint x: 260, endPoint y: 88, distance: 41.8
click at [260, 88] on img at bounding box center [213, 85] width 301 height 140
click at [368, 85] on icon at bounding box center [369, 84] width 7 height 14
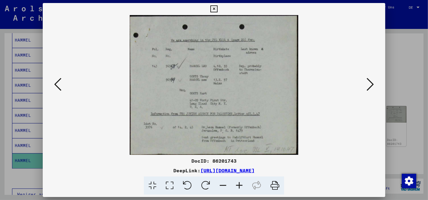
click at [168, 186] on icon at bounding box center [169, 185] width 17 height 18
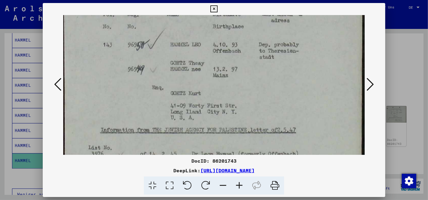
scroll to position [62, 0]
drag, startPoint x: 245, startPoint y: 132, endPoint x: 244, endPoint y: 69, distance: 62.6
click at [244, 69] on img at bounding box center [213, 78] width 301 height 250
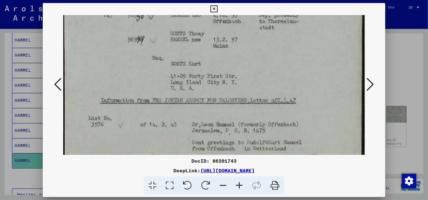
scroll to position [92, 0]
drag, startPoint x: 247, startPoint y: 87, endPoint x: 247, endPoint y: 56, distance: 31.0
click at [247, 56] on img at bounding box center [213, 48] width 301 height 250
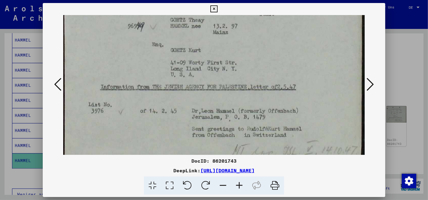
scroll to position [110, 0]
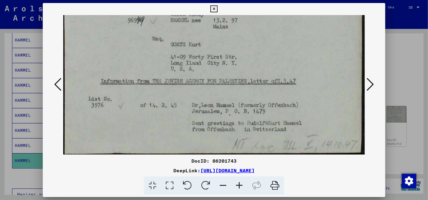
drag, startPoint x: 251, startPoint y: 82, endPoint x: 249, endPoint y: 44, distance: 38.8
click at [249, 44] on img at bounding box center [213, 30] width 301 height 250
click at [372, 84] on icon at bounding box center [369, 84] width 7 height 14
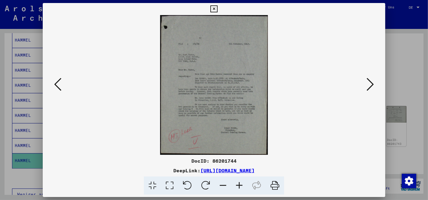
click at [166, 188] on icon at bounding box center [169, 185] width 17 height 18
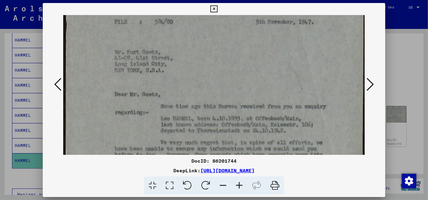
drag, startPoint x: 260, startPoint y: 119, endPoint x: 261, endPoint y: 45, distance: 74.3
click at [261, 45] on img at bounding box center [213, 136] width 301 height 391
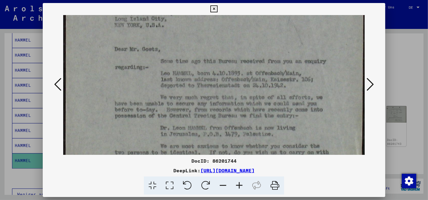
drag, startPoint x: 267, startPoint y: 78, endPoint x: 266, endPoint y: 33, distance: 45.1
click at [266, 33] on img at bounding box center [213, 91] width 301 height 391
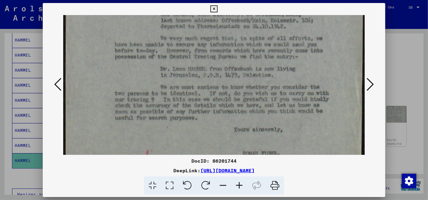
scroll to position [180, 0]
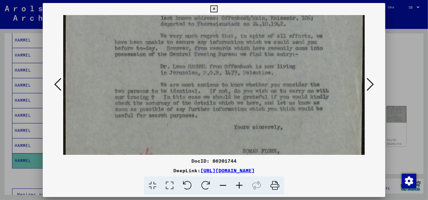
drag, startPoint x: 275, startPoint y: 85, endPoint x: 285, endPoint y: 23, distance: 62.4
click at [285, 23] on img at bounding box center [213, 30] width 301 height 391
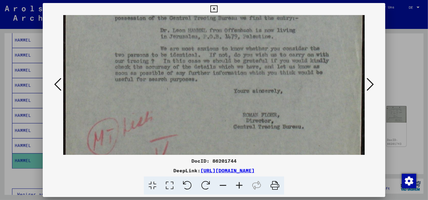
scroll to position [218, 0]
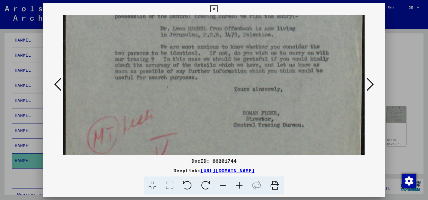
drag, startPoint x: 287, startPoint y: 82, endPoint x: 299, endPoint y: 42, distance: 41.6
click at [370, 85] on icon at bounding box center [369, 84] width 7 height 14
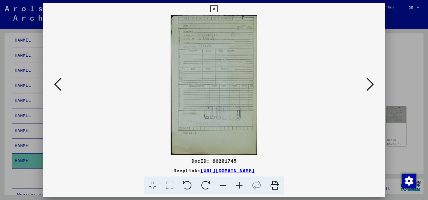
scroll to position [0, 0]
click at [171, 184] on icon at bounding box center [169, 185] width 17 height 18
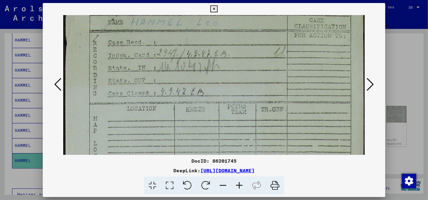
scroll to position [31, 0]
drag, startPoint x: 212, startPoint y: 136, endPoint x: 215, endPoint y: 105, distance: 31.1
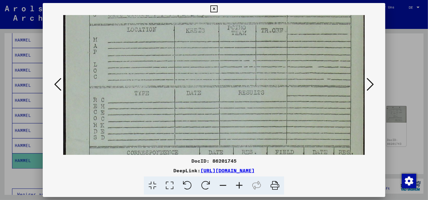
scroll to position [109, 0]
drag, startPoint x: 215, startPoint y: 121, endPoint x: 230, endPoint y: 42, distance: 80.3
click at [230, 42] on img at bounding box center [213, 148] width 301 height 485
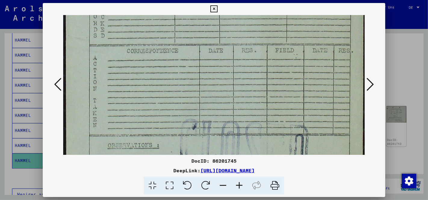
drag, startPoint x: 240, startPoint y: 93, endPoint x: 261, endPoint y: -8, distance: 103.5
click at [261, 0] on html "Suchen Archiv erkunden Spenden Newsletter Hilfe Kontakt Über Uns Suchen Archiv …" at bounding box center [214, 100] width 428 height 200
click at [370, 81] on icon at bounding box center [369, 84] width 7 height 14
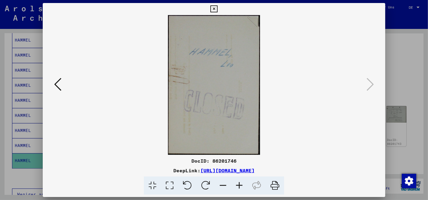
click at [215, 7] on icon at bounding box center [213, 8] width 7 height 7
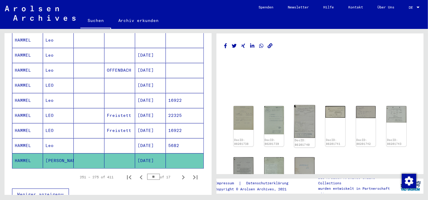
click at [296, 118] on img at bounding box center [304, 121] width 21 height 33
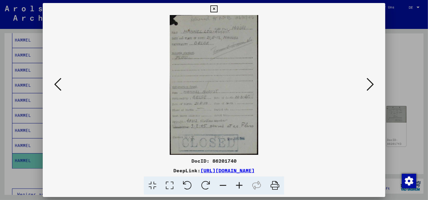
click at [171, 186] on icon at bounding box center [169, 185] width 17 height 18
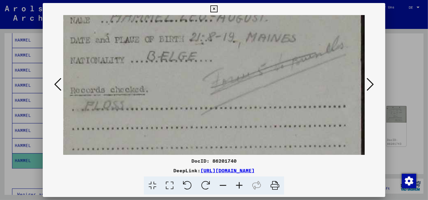
scroll to position [55, 0]
drag, startPoint x: 223, startPoint y: 138, endPoint x: 224, endPoint y: 84, distance: 54.7
click at [224, 84] on img at bounding box center [213, 198] width 301 height 476
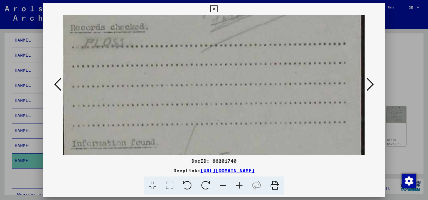
drag, startPoint x: 238, startPoint y: 115, endPoint x: 245, endPoint y: 53, distance: 62.3
click at [245, 53] on img at bounding box center [213, 136] width 301 height 476
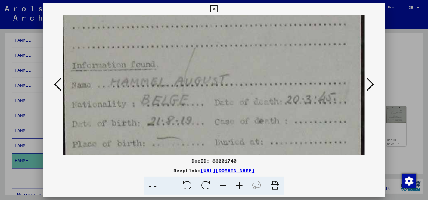
drag, startPoint x: 250, startPoint y: 108, endPoint x: 250, endPoint y: 29, distance: 78.2
click at [250, 29] on img at bounding box center [213, 58] width 301 height 476
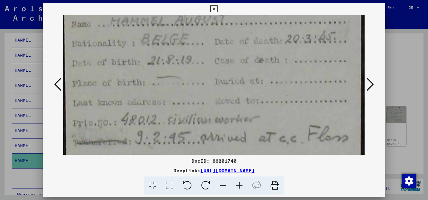
scroll to position [256, 0]
drag, startPoint x: 260, startPoint y: 55, endPoint x: 261, endPoint y: -6, distance: 61.4
click at [261, 0] on html "Suchen Archiv erkunden Spenden Newsletter Hilfe Kontakt Über Uns Suchen Archiv …" at bounding box center [214, 100] width 428 height 200
click at [212, 11] on icon at bounding box center [213, 8] width 7 height 7
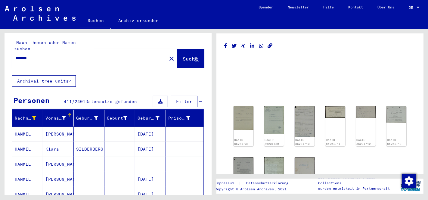
scroll to position [0, 0]
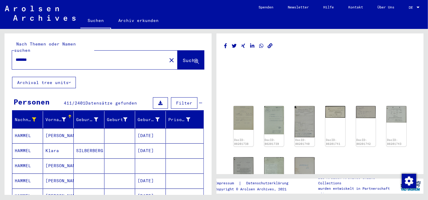
click at [44, 57] on input "******" at bounding box center [89, 60] width 147 height 6
type input "*"
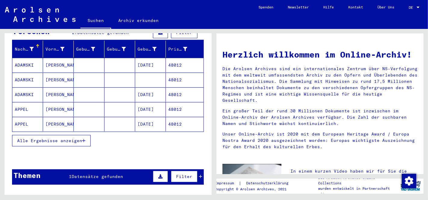
scroll to position [79, 0]
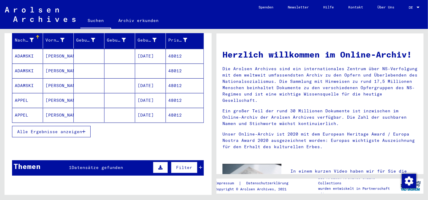
click at [74, 129] on span "Alle Ergebnisse anzeigen" at bounding box center [49, 131] width 65 height 5
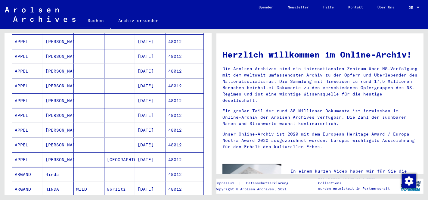
scroll to position [214, 0]
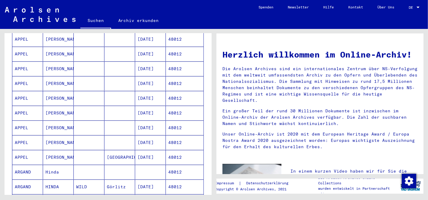
drag, startPoint x: 220, startPoint y: 114, endPoint x: 221, endPoint y: 118, distance: 4.0
click at [221, 118] on div "Herzlich willkommen im Online-Archiv! Die Arolsen Archives sind ein internation…" at bounding box center [320, 98] width 204 height 112
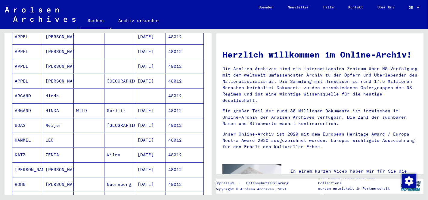
scroll to position [291, 0]
click at [145, 132] on mat-cell "[DATE]" at bounding box center [150, 139] width 31 height 14
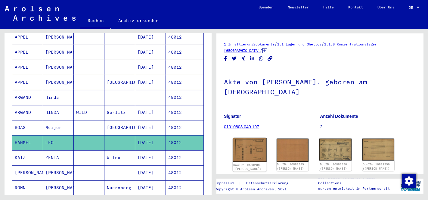
click at [248, 138] on img at bounding box center [249, 150] width 34 height 24
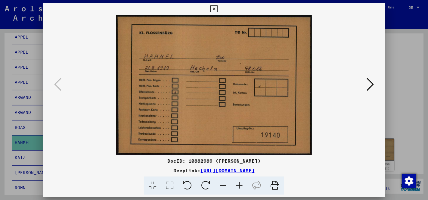
click at [368, 85] on icon at bounding box center [369, 84] width 7 height 14
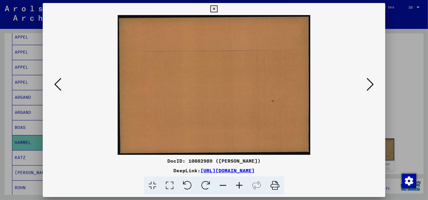
click at [368, 85] on icon at bounding box center [369, 84] width 7 height 14
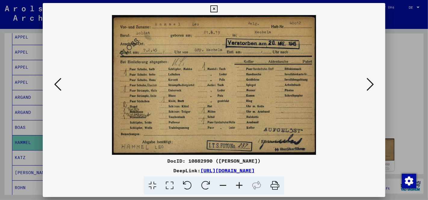
click at [213, 6] on icon at bounding box center [213, 8] width 7 height 7
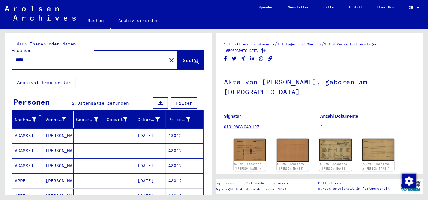
click at [33, 57] on input "*****" at bounding box center [89, 60] width 147 height 6
type input "*"
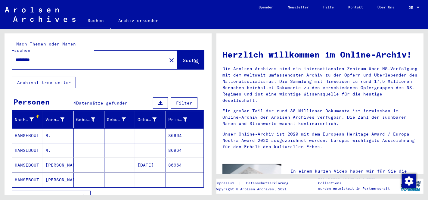
click at [179, 128] on mat-cell "86964" at bounding box center [185, 135] width 38 height 14
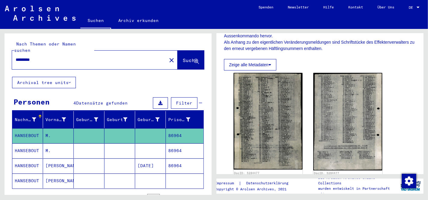
scroll to position [143, 0]
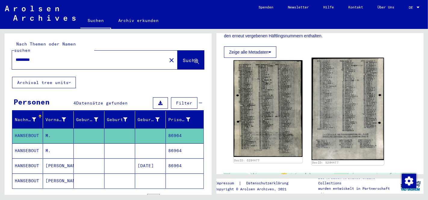
click at [353, 114] on img at bounding box center [347, 109] width 72 height 102
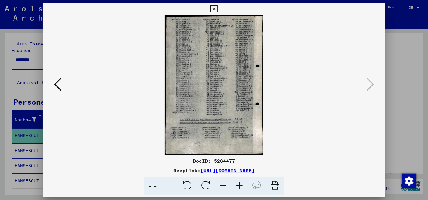
click at [171, 187] on icon at bounding box center [169, 185] width 17 height 18
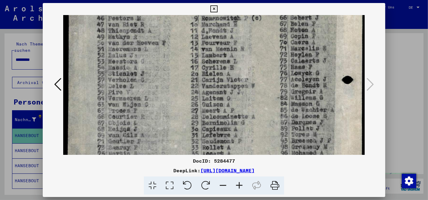
drag, startPoint x: 242, startPoint y: 131, endPoint x: 242, endPoint y: 40, distance: 91.4
click at [242, 40] on img at bounding box center [213, 137] width 301 height 426
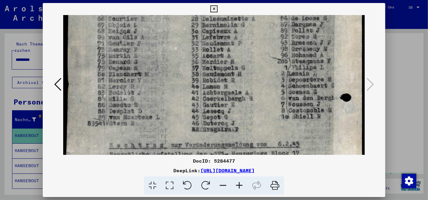
drag, startPoint x: 248, startPoint y: 98, endPoint x: 243, endPoint y: 1, distance: 97.9
click at [243, 1] on div "DocID: 5284477 DeepLink: [URL][DOMAIN_NAME]" at bounding box center [214, 100] width 428 height 200
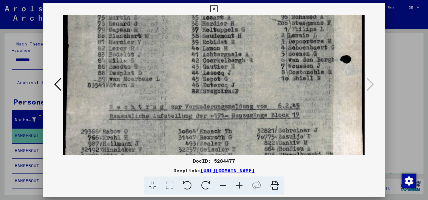
scroll to position [228, 0]
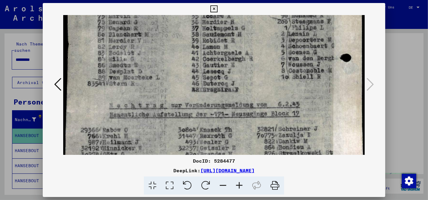
drag, startPoint x: 249, startPoint y: 50, endPoint x: 245, endPoint y: 11, distance: 39.9
click at [245, 11] on div "DocID: 5284477 DeepLink: [URL][DOMAIN_NAME]" at bounding box center [214, 99] width 342 height 192
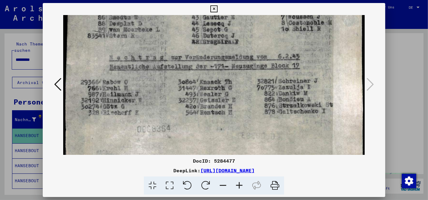
scroll to position [277, 0]
drag, startPoint x: 247, startPoint y: 68, endPoint x: 249, endPoint y: 19, distance: 49.1
click at [213, 9] on icon at bounding box center [213, 8] width 7 height 7
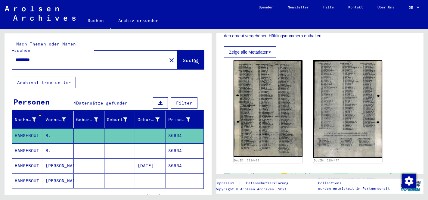
click at [175, 143] on mat-cell "86964" at bounding box center [185, 150] width 38 height 15
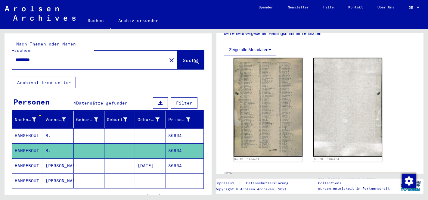
scroll to position [148, 0]
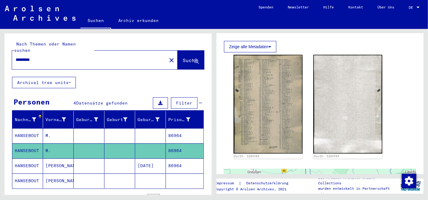
click at [172, 158] on mat-cell "86964" at bounding box center [185, 165] width 38 height 15
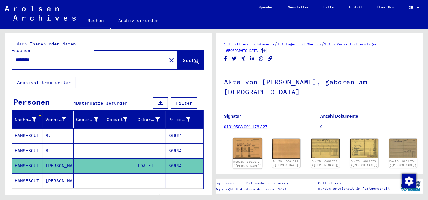
click at [242, 144] on img at bounding box center [247, 148] width 29 height 21
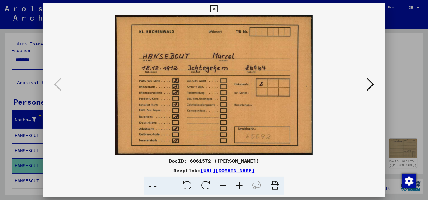
click at [369, 85] on icon at bounding box center [369, 84] width 7 height 14
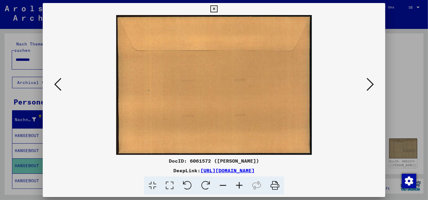
click at [369, 85] on icon at bounding box center [369, 84] width 7 height 14
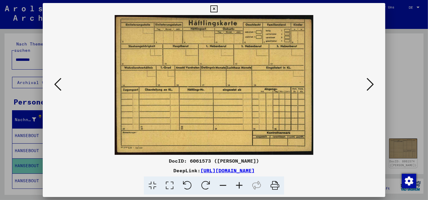
click at [369, 85] on icon at bounding box center [369, 84] width 7 height 14
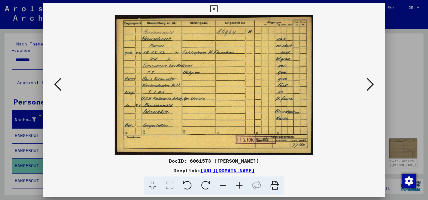
click at [212, 12] on icon at bounding box center [213, 8] width 7 height 7
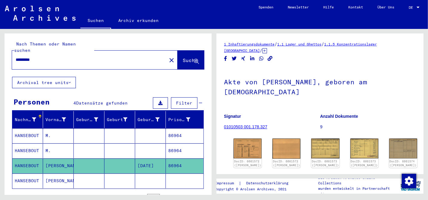
click at [152, 173] on mat-cell at bounding box center [150, 180] width 31 height 15
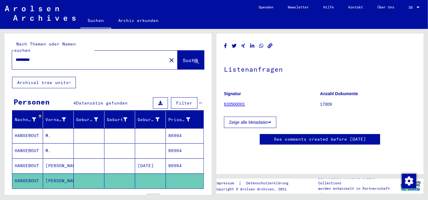
click at [174, 158] on mat-cell "86964" at bounding box center [185, 165] width 38 height 15
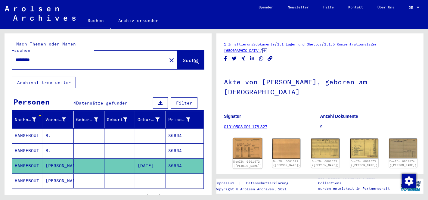
click at [247, 149] on img at bounding box center [247, 148] width 29 height 21
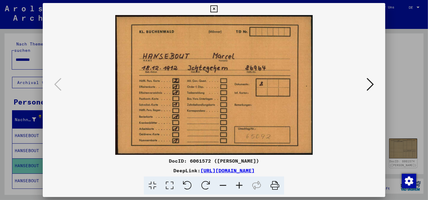
click at [213, 11] on icon at bounding box center [213, 8] width 7 height 7
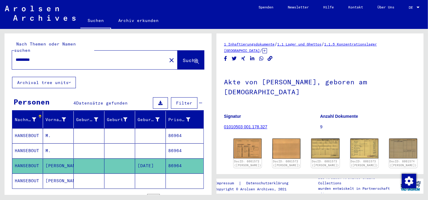
click at [48, 57] on input "*********" at bounding box center [89, 60] width 147 height 6
type input "*"
type input "*****"
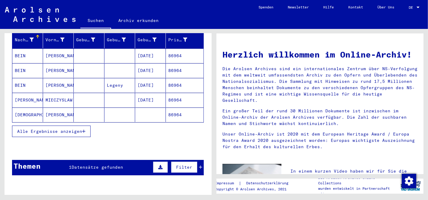
scroll to position [81, 0]
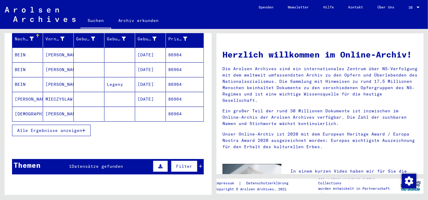
click at [70, 128] on span "Alle Ergebnisse anzeigen" at bounding box center [49, 130] width 65 height 5
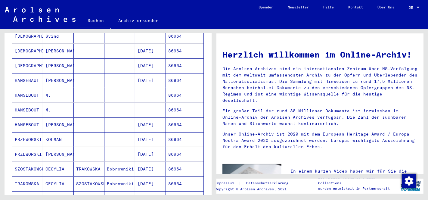
scroll to position [176, 0]
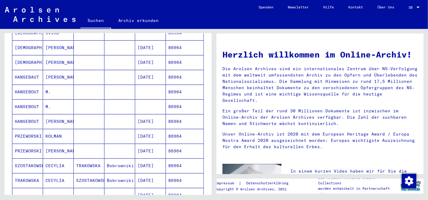
click at [178, 70] on mat-cell "86964" at bounding box center [185, 77] width 38 height 14
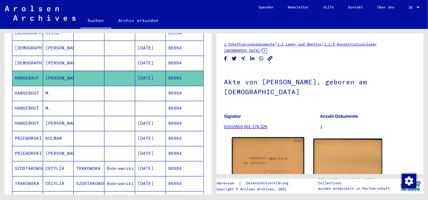
click at [269, 157] on img at bounding box center [268, 164] width 72 height 54
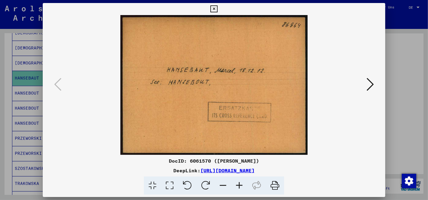
click at [368, 85] on icon at bounding box center [369, 84] width 7 height 14
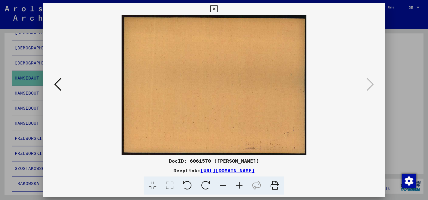
click at [212, 7] on icon at bounding box center [213, 8] width 7 height 7
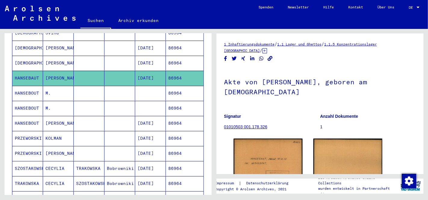
click at [178, 86] on mat-cell "86964" at bounding box center [185, 93] width 38 height 15
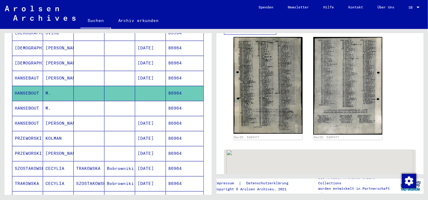
scroll to position [180, 0]
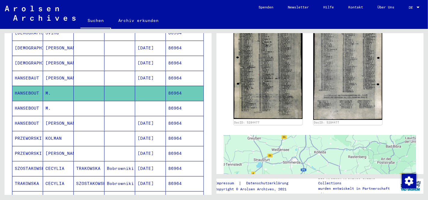
click at [181, 101] on mat-cell "86964" at bounding box center [185, 108] width 38 height 15
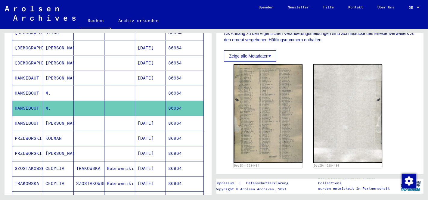
scroll to position [176, 0]
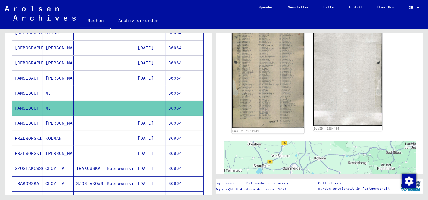
click at [280, 91] on img at bounding box center [268, 76] width 72 height 103
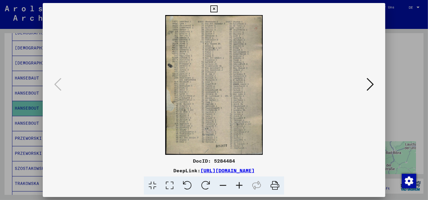
click at [172, 185] on icon at bounding box center [169, 185] width 17 height 18
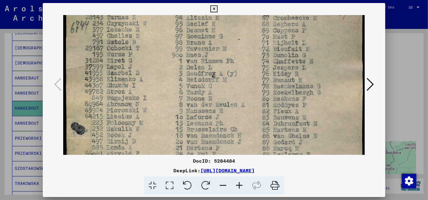
drag, startPoint x: 209, startPoint y: 118, endPoint x: 216, endPoint y: 57, distance: 61.2
click at [216, 57] on img at bounding box center [213, 188] width 301 height 432
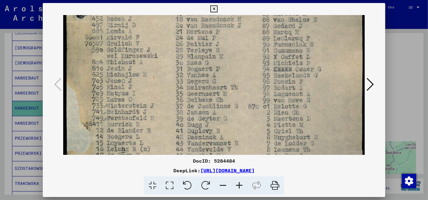
scroll to position [161, 0]
drag, startPoint x: 213, startPoint y: 111, endPoint x: 217, endPoint y: 11, distance: 100.2
click at [217, 11] on div "DocID: 5284484 DeepLink: [URL][DOMAIN_NAME]" at bounding box center [214, 99] width 342 height 192
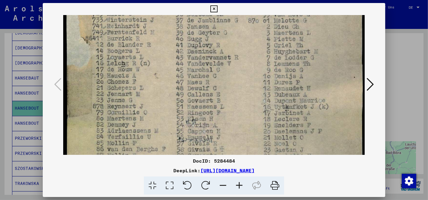
scroll to position [246, 0]
drag, startPoint x: 219, startPoint y: 66, endPoint x: 225, endPoint y: -19, distance: 85.3
click at [225, 0] on html "Suchen Archiv erkunden Spenden Newsletter Hilfe Kontakt Über Uns Suchen Archiv …" at bounding box center [214, 100] width 428 height 200
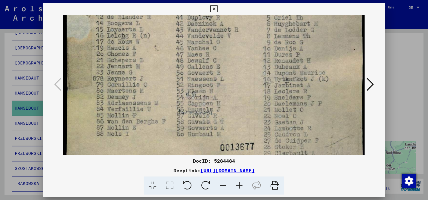
scroll to position [292, 0]
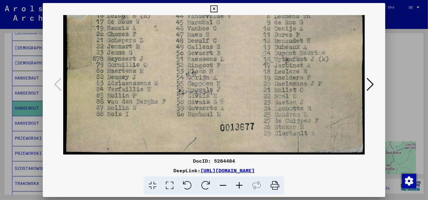
drag, startPoint x: 227, startPoint y: 39, endPoint x: 223, endPoint y: -41, distance: 79.8
click at [223, 0] on html "Suchen Archiv erkunden Spenden Newsletter Hilfe Kontakt Über Uns Suchen Archiv …" at bounding box center [214, 100] width 428 height 200
click at [213, 10] on icon at bounding box center [213, 8] width 7 height 7
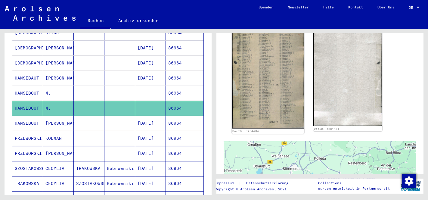
click at [250, 84] on img at bounding box center [268, 76] width 72 height 103
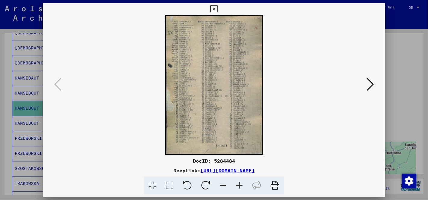
click at [169, 186] on icon at bounding box center [169, 185] width 17 height 18
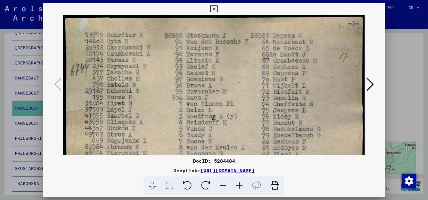
click at [212, 12] on icon at bounding box center [213, 8] width 7 height 7
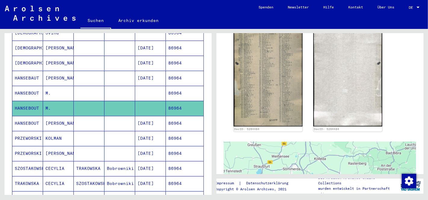
click at [178, 116] on mat-cell "86964" at bounding box center [185, 123] width 38 height 15
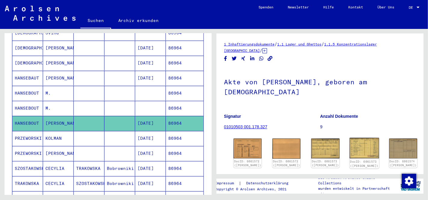
click at [349, 149] on img at bounding box center [363, 148] width 29 height 21
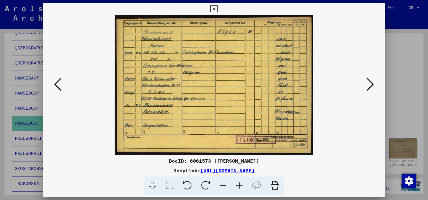
click at [171, 184] on icon at bounding box center [169, 185] width 17 height 18
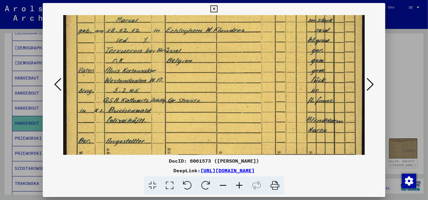
scroll to position [45, 0]
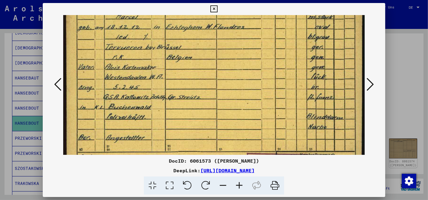
drag, startPoint x: 219, startPoint y: 128, endPoint x: 217, endPoint y: 83, distance: 45.7
click at [217, 83] on img at bounding box center [213, 76] width 301 height 211
click at [216, 5] on icon at bounding box center [213, 8] width 7 height 7
